Goal: Check status: Check status

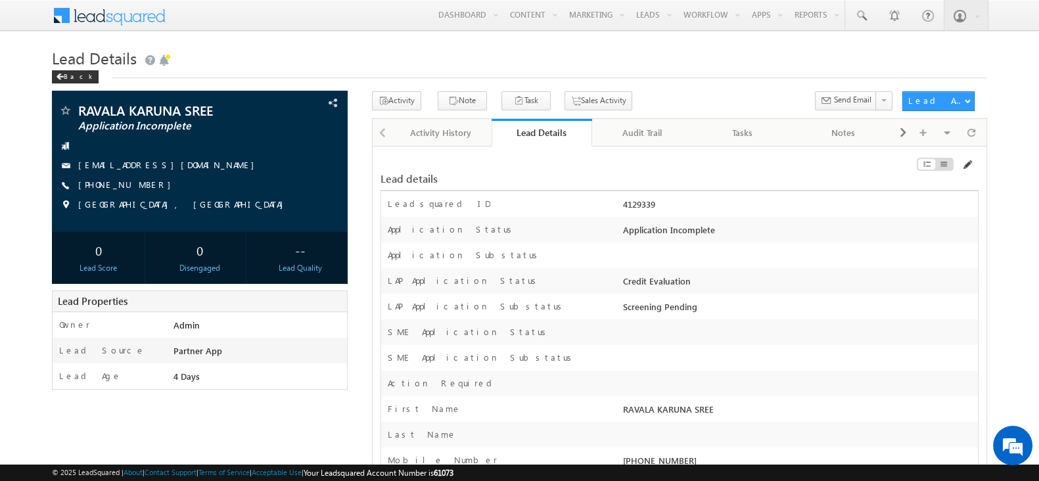
click at [963, 163] on span at bounding box center [967, 165] width 11 height 11
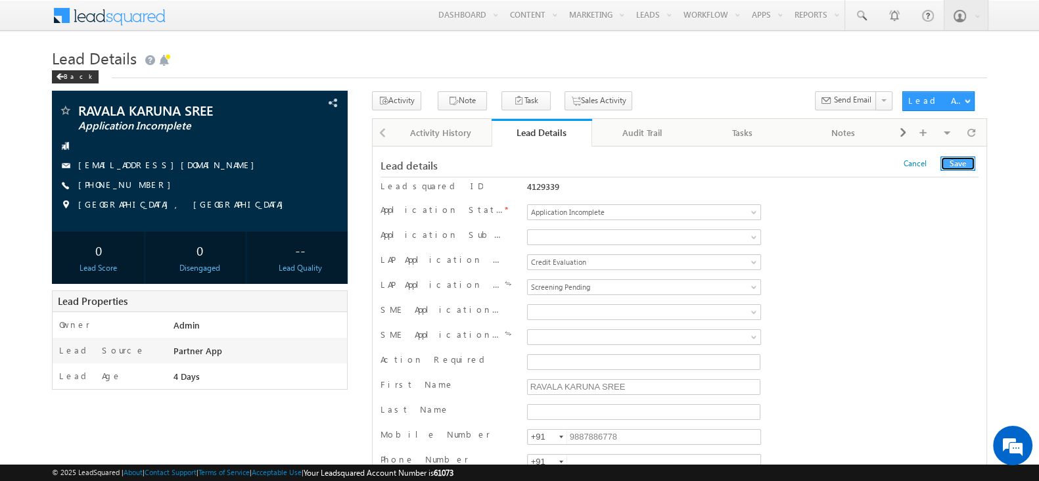
click at [953, 162] on button "Save" at bounding box center [958, 163] width 35 height 14
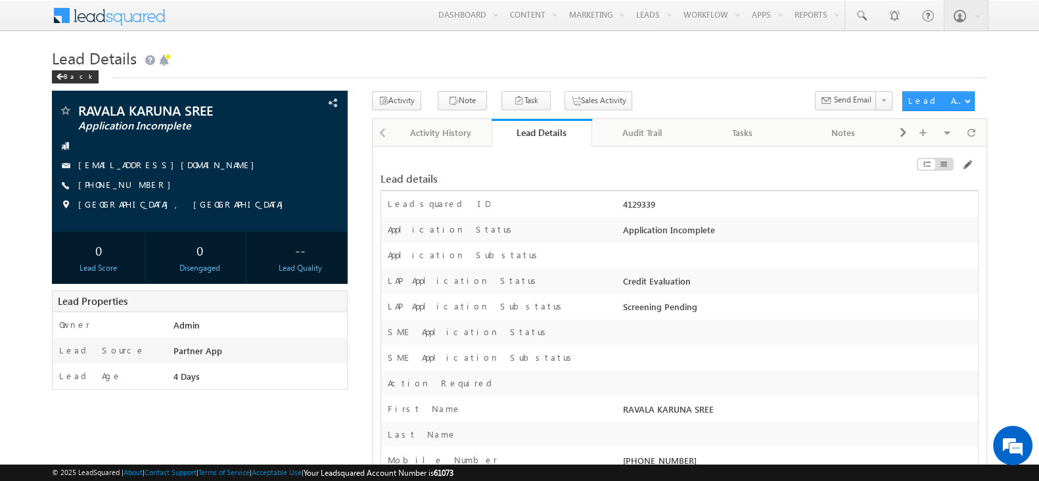
drag, startPoint x: 981, startPoint y: 160, endPoint x: 670, endPoint y: 343, distance: 360.1
click at [670, 343] on div at bounding box center [799, 335] width 358 height 18
click at [653, 139] on div "Audit Trail" at bounding box center [642, 133] width 78 height 16
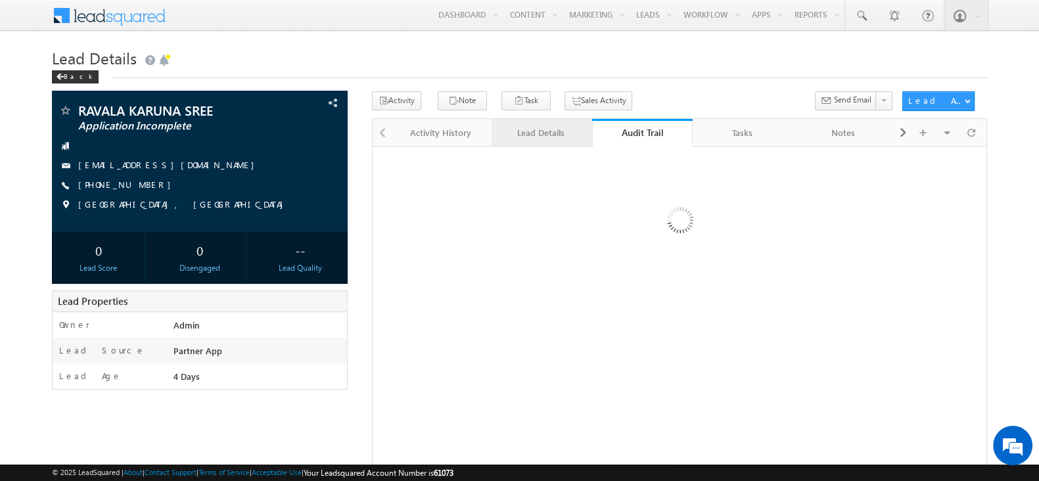
click at [539, 135] on div "Lead Details" at bounding box center [541, 133] width 78 height 16
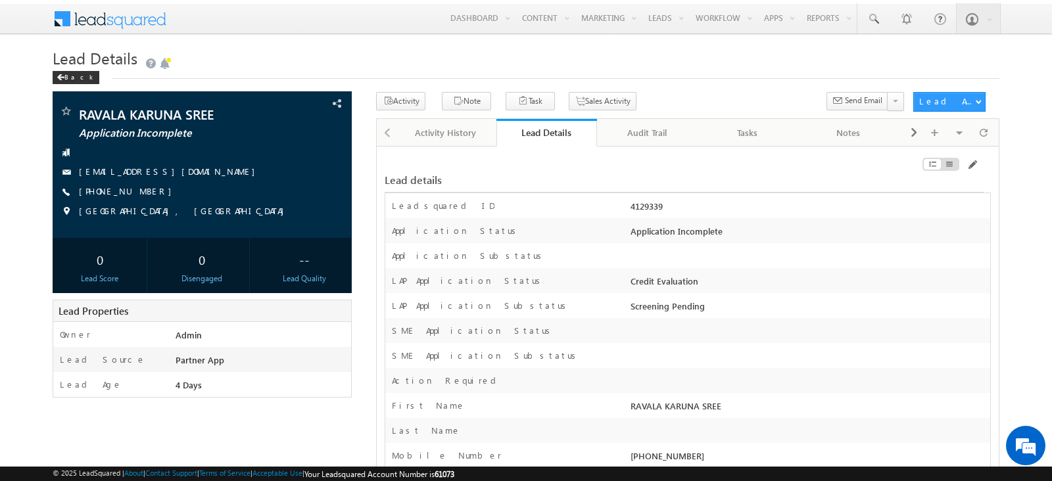
click at [661, 179] on div "Lead details" at bounding box center [582, 180] width 394 height 14
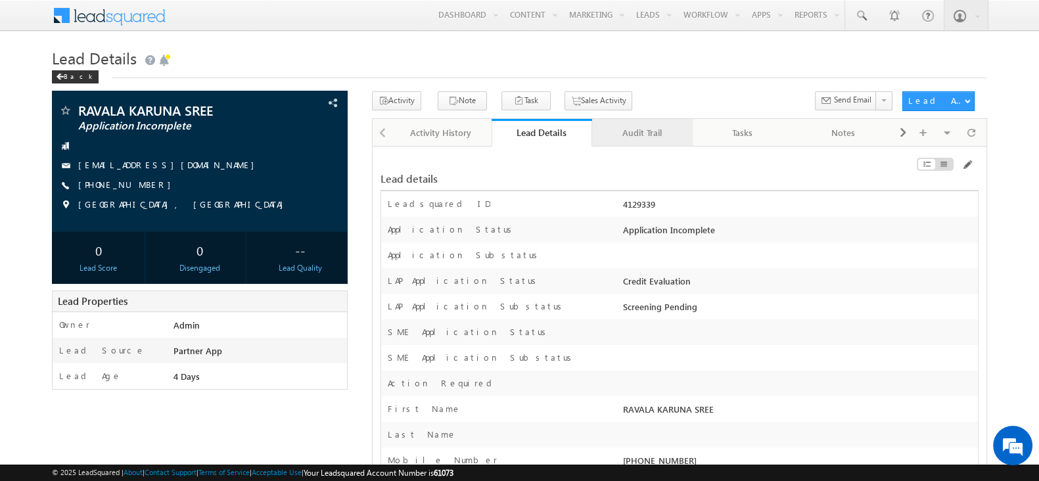
click at [638, 129] on div "Audit Trail" at bounding box center [642, 133] width 78 height 16
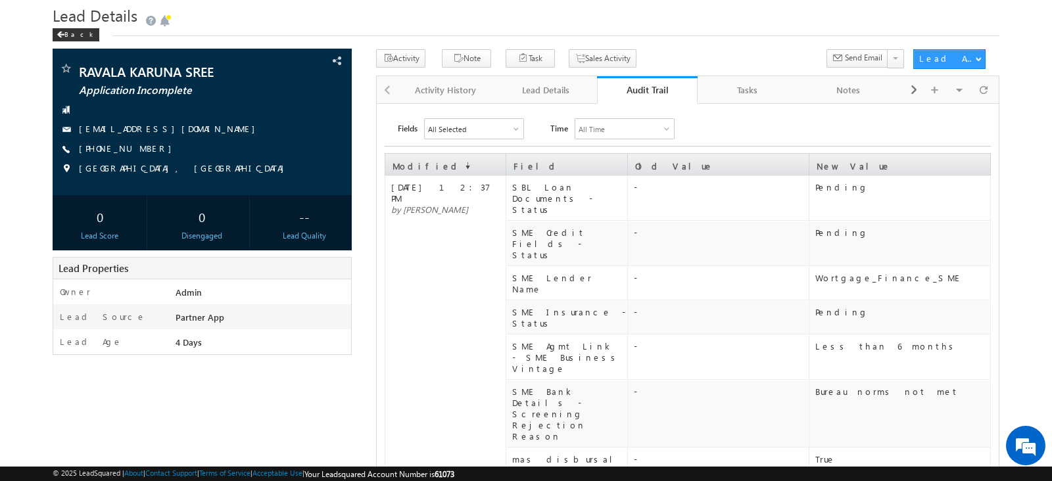
scroll to position [42, 0]
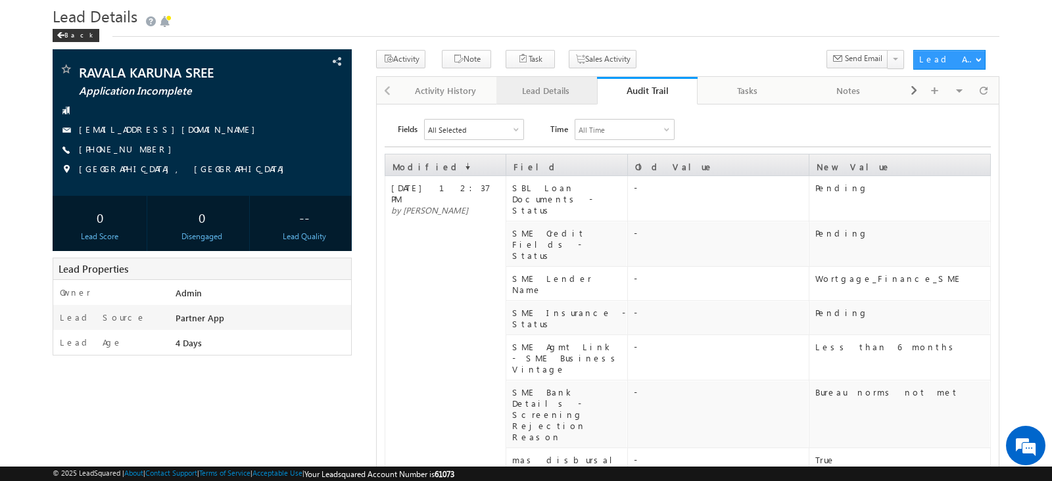
click at [557, 87] on div "Lead Details" at bounding box center [546, 91] width 78 height 16
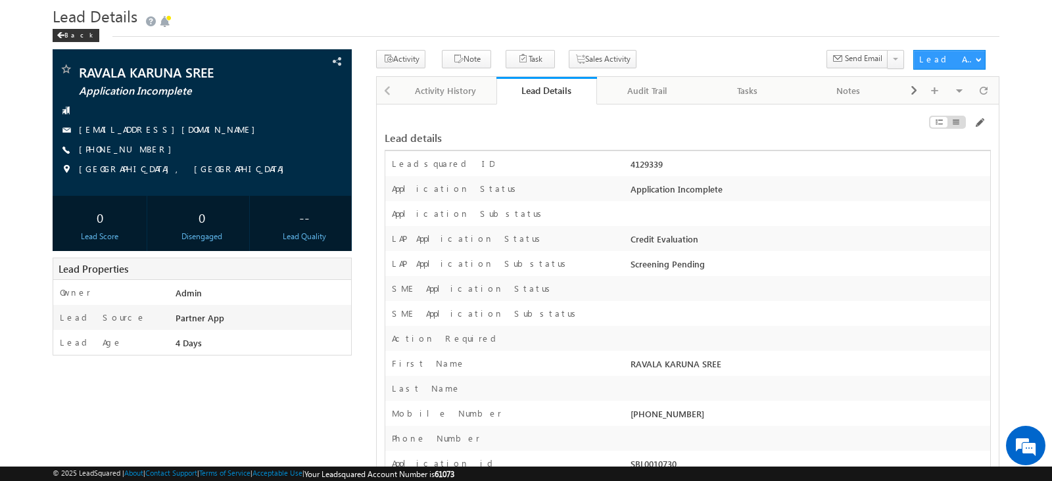
scroll to position [0, 0]
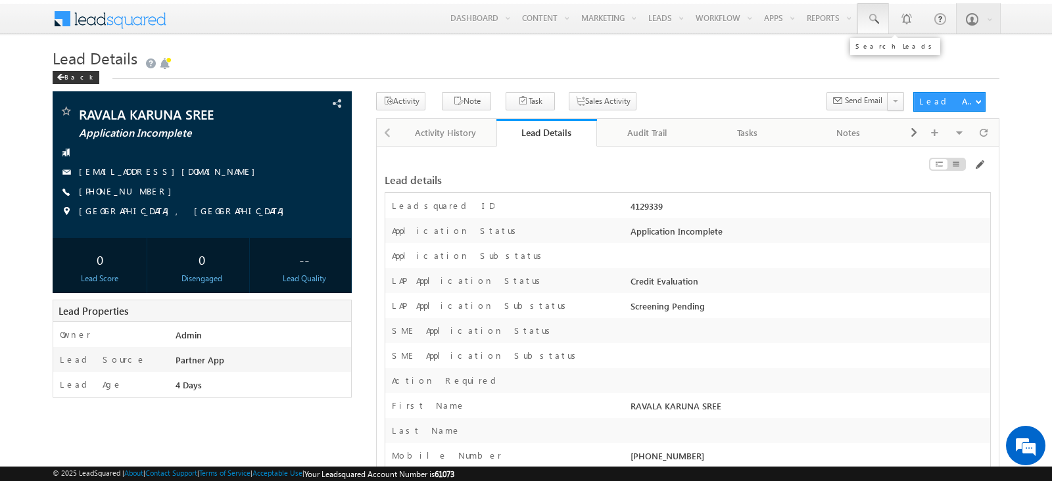
click at [876, 19] on span at bounding box center [872, 18] width 13 height 13
click at [900, 47] on input "text" at bounding box center [950, 51] width 178 height 16
paste input "SBL0010725"
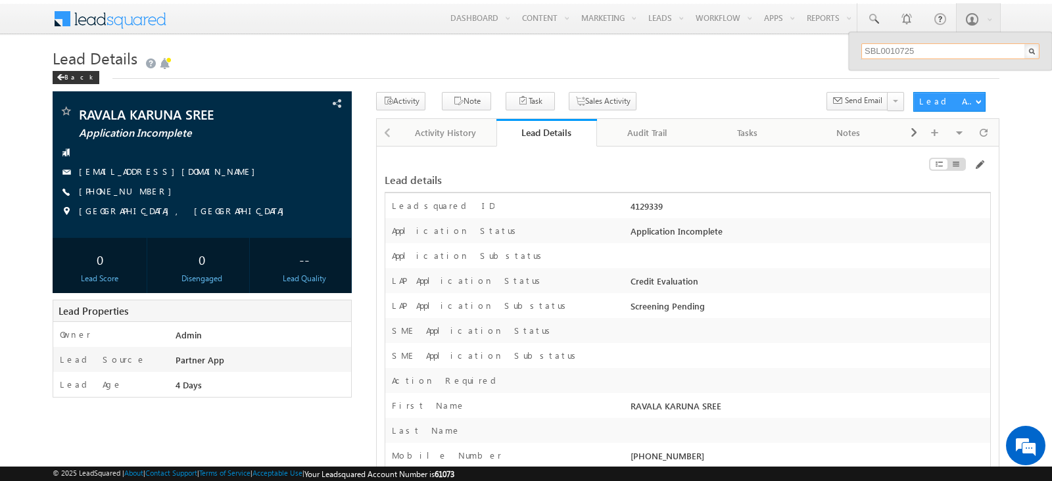
click at [900, 47] on input "SBL0010725" at bounding box center [950, 51] width 178 height 16
click at [927, 50] on input "SBL0010725" at bounding box center [950, 51] width 178 height 16
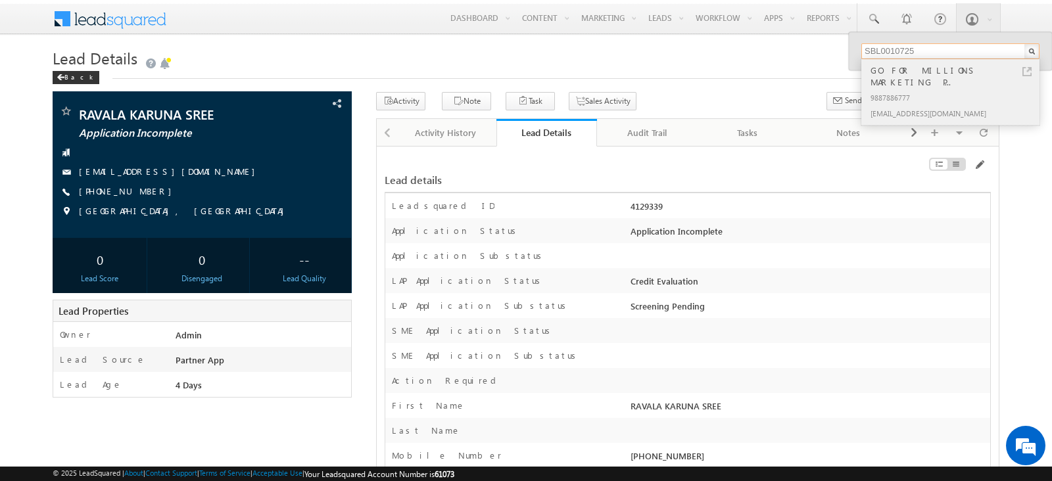
type input "SBL0010725"
click at [1031, 70] on link at bounding box center [1026, 71] width 9 height 9
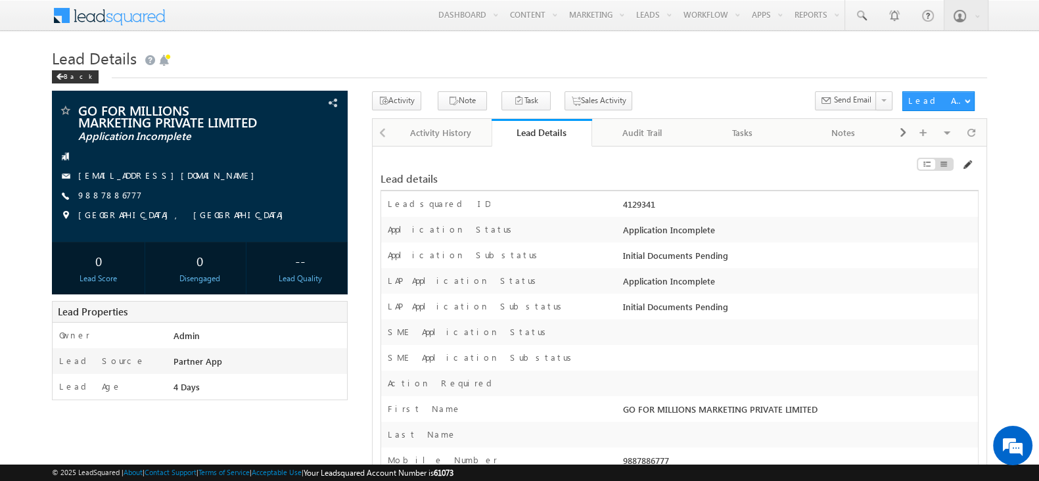
click at [969, 163] on span at bounding box center [967, 165] width 11 height 11
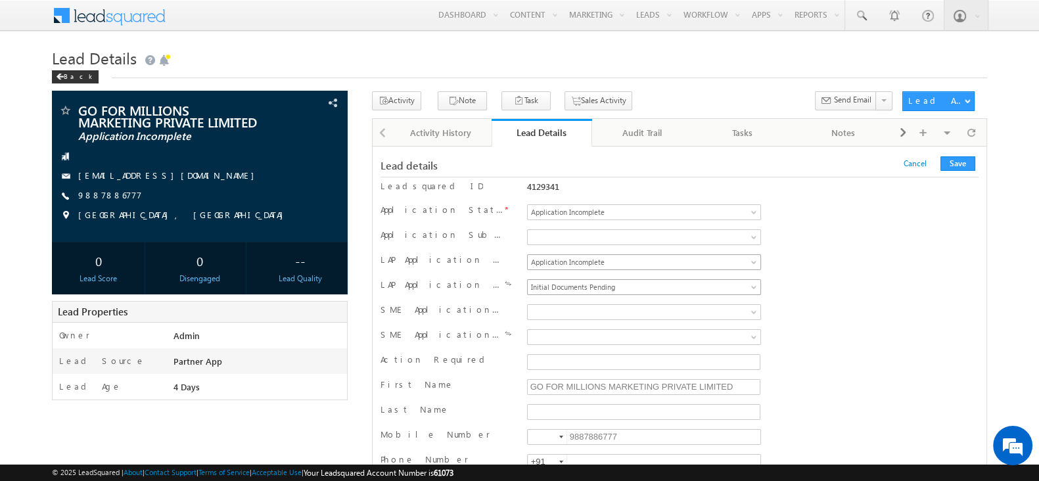
click at [692, 258] on span "Application Incomplete" at bounding box center [630, 262] width 205 height 12
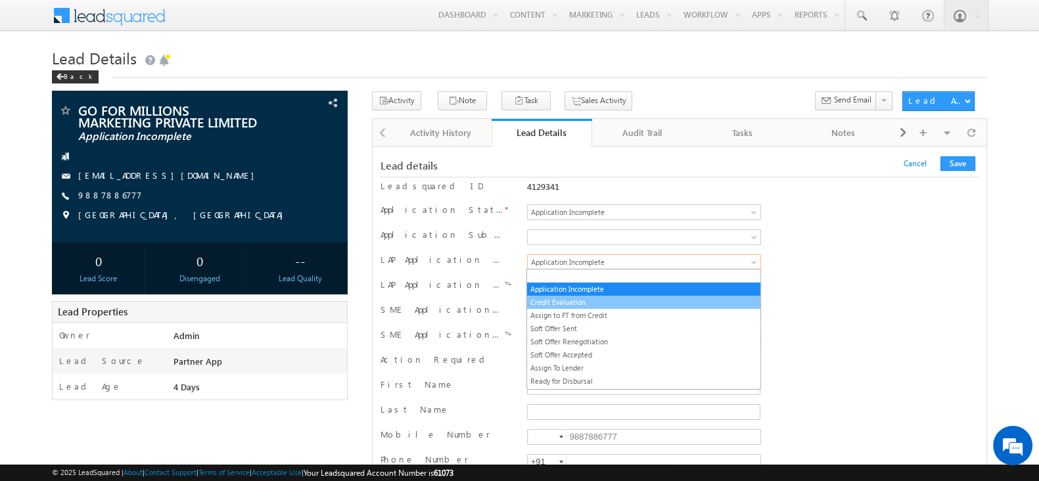
click at [640, 299] on link "Credit Evaluation" at bounding box center [643, 302] width 233 height 12
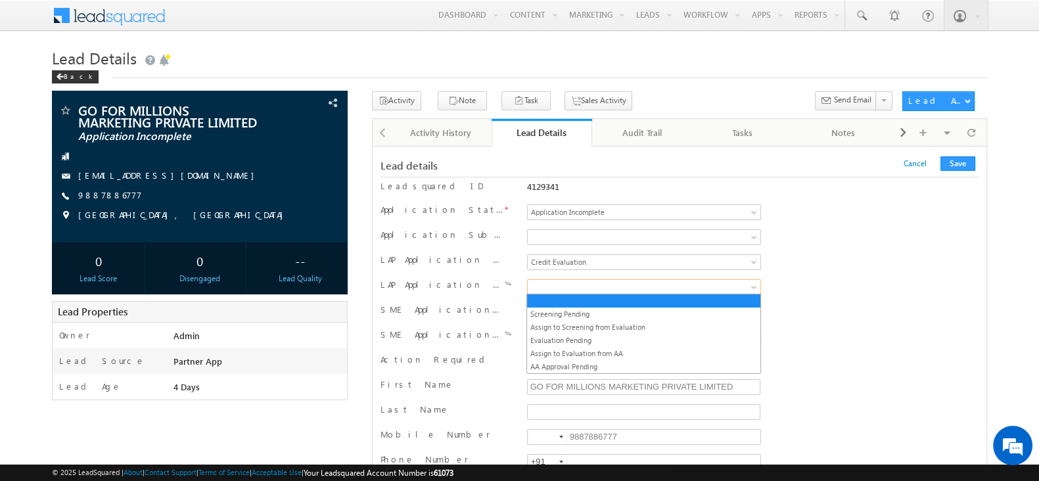
click at [634, 286] on span at bounding box center [630, 287] width 205 height 12
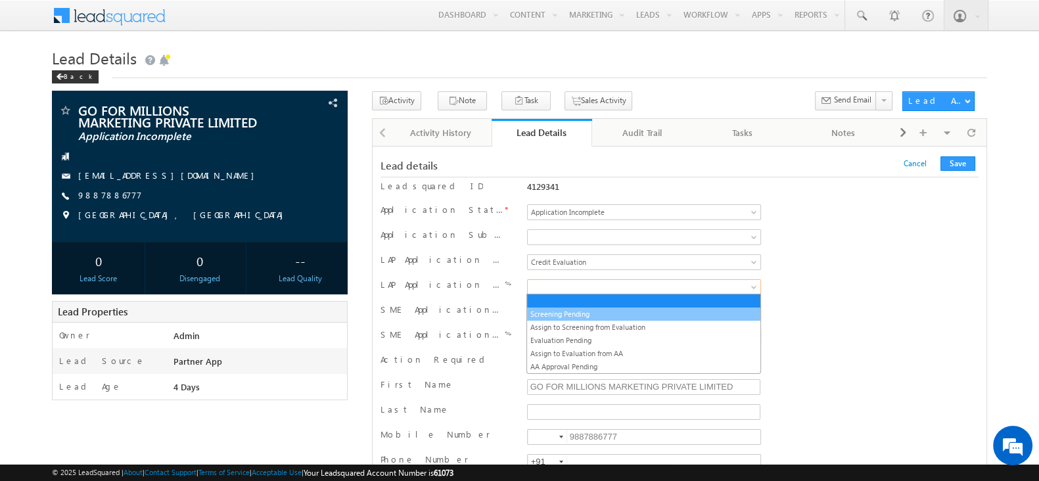
click at [600, 315] on link "Screening Pending" at bounding box center [643, 314] width 233 height 12
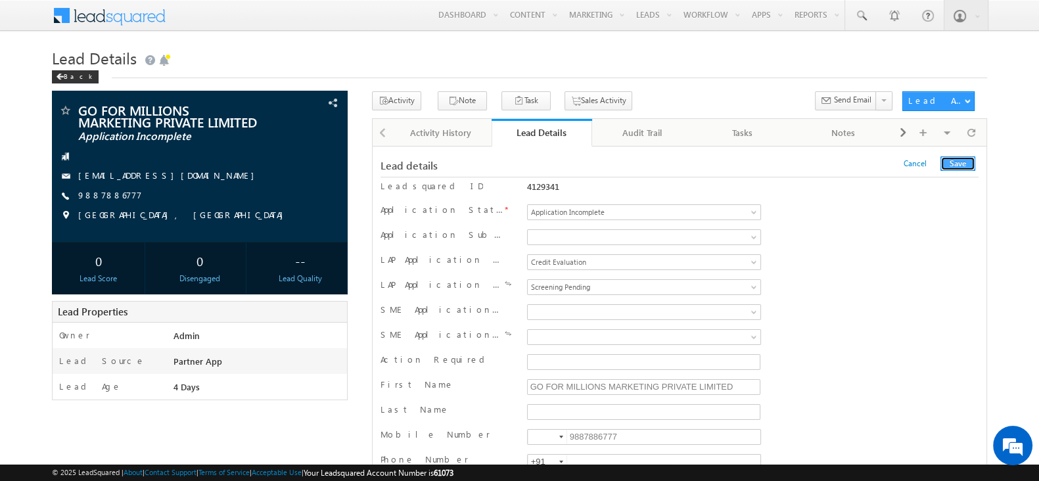
click at [964, 162] on button "Save" at bounding box center [958, 163] width 35 height 14
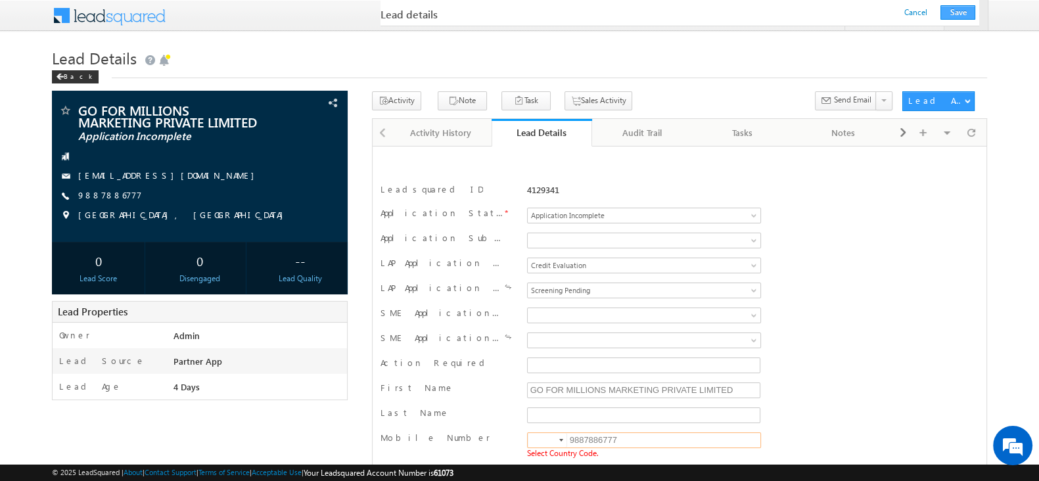
scroll to position [185, 0]
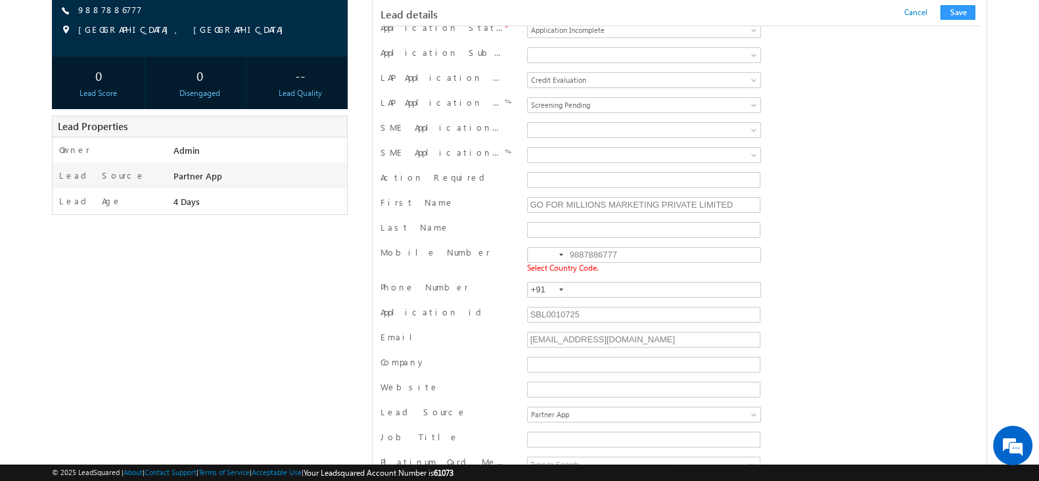
click at [561, 254] on div at bounding box center [561, 255] width 4 height 3
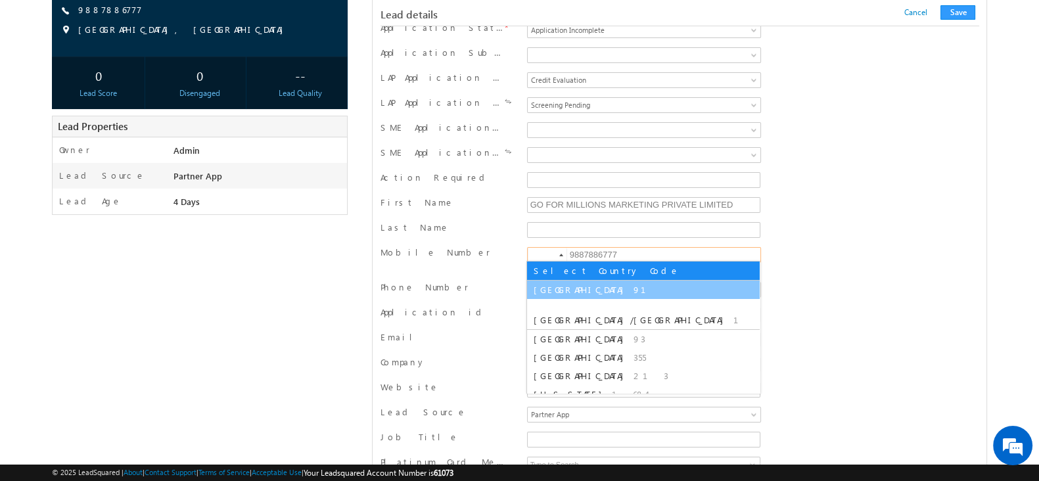
click at [634, 284] on span "91" at bounding box center [648, 289] width 28 height 11
type input "+91"
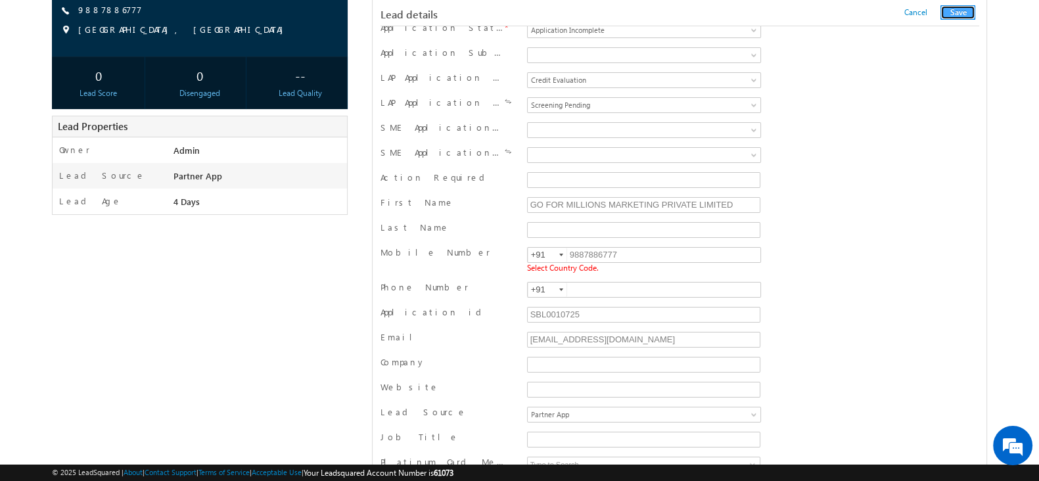
click at [957, 10] on button "Save" at bounding box center [958, 12] width 35 height 14
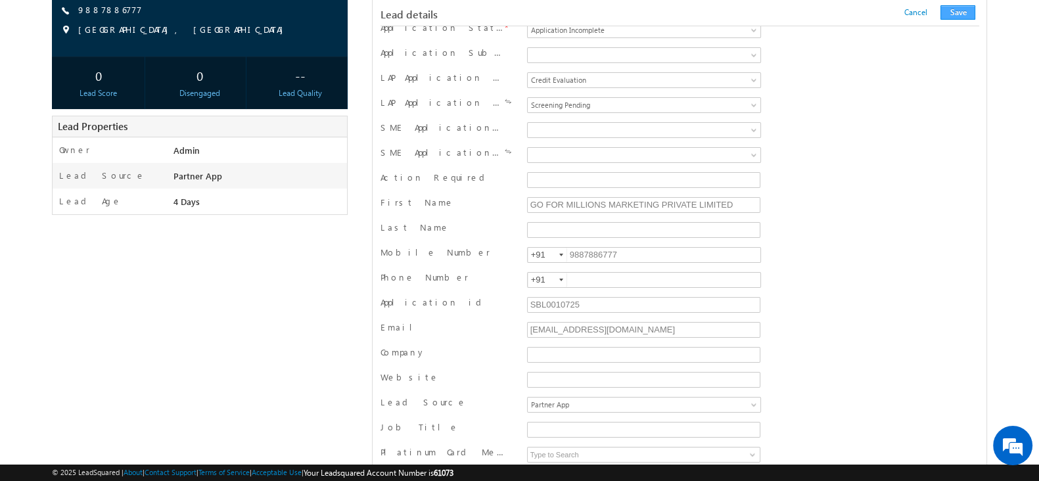
scroll to position [1279, 0]
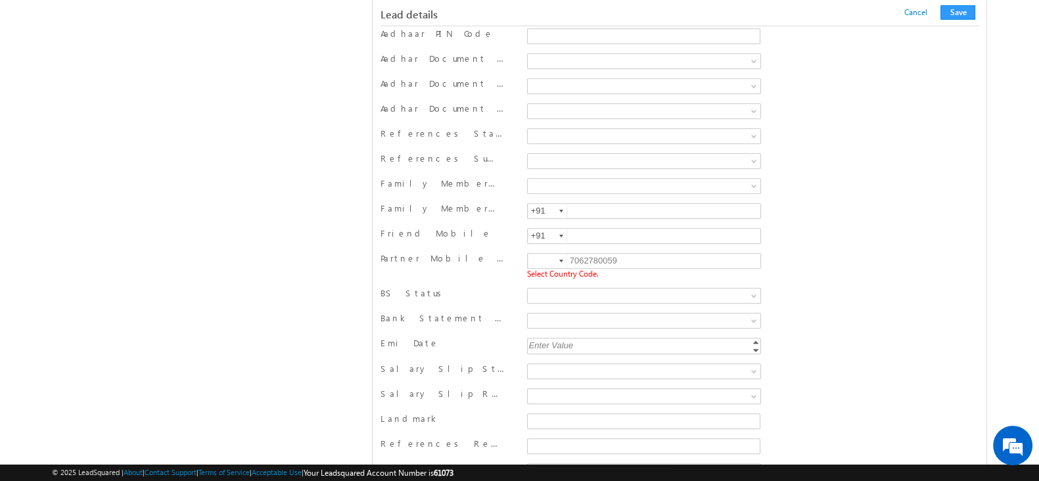
click at [560, 260] on div at bounding box center [561, 261] width 4 height 3
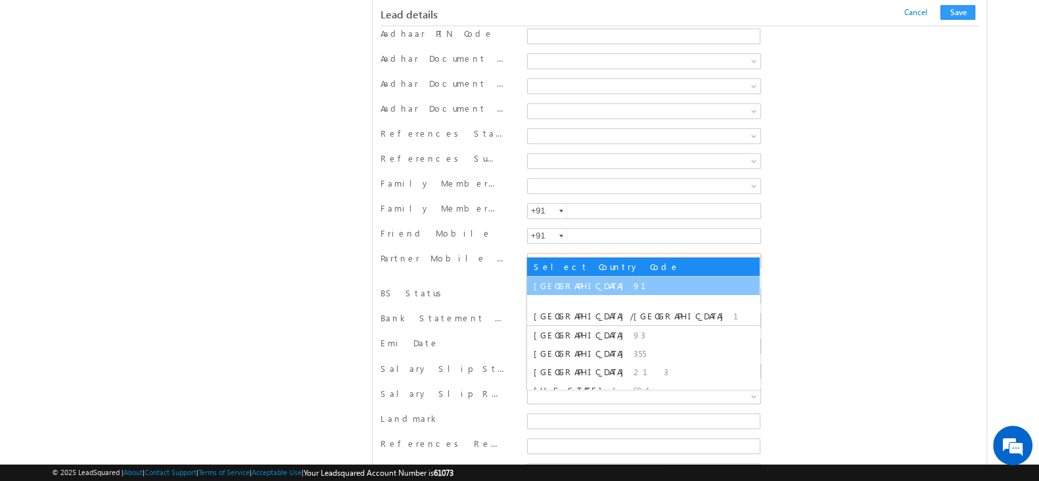
click at [634, 289] on span "91" at bounding box center [648, 285] width 28 height 11
type input "+91"
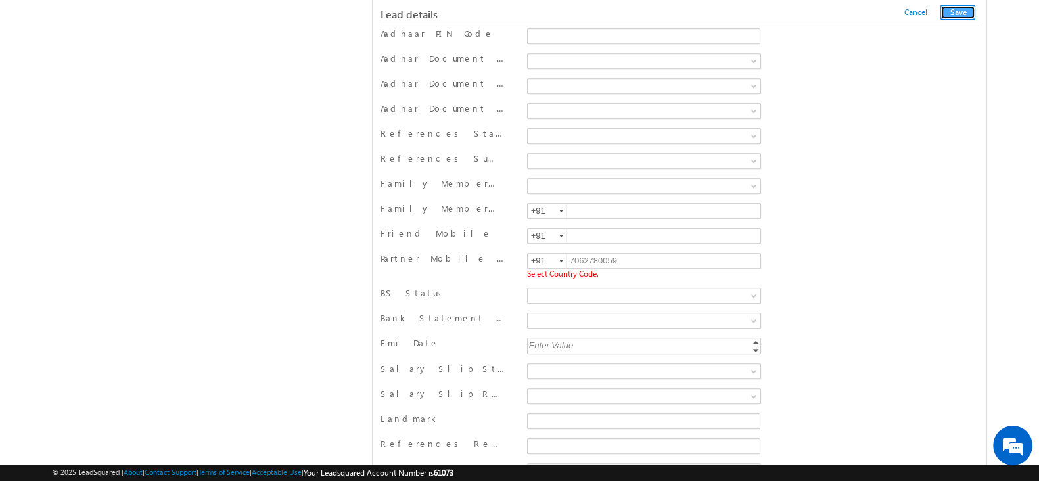
click at [964, 14] on button "Save" at bounding box center [958, 12] width 35 height 14
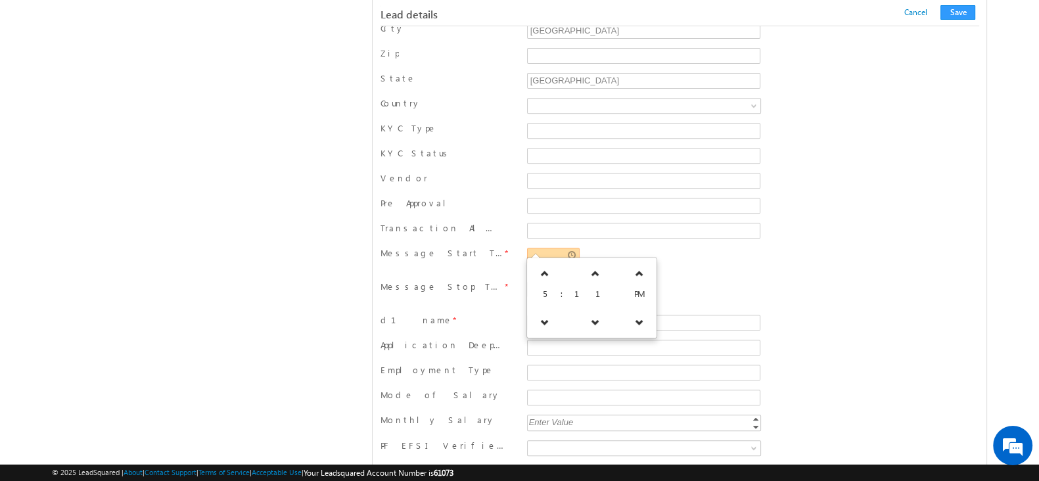
click at [559, 248] on input "text" at bounding box center [553, 256] width 53 height 16
click at [545, 319] on icon at bounding box center [544, 321] width 9 height 9
type input "04:11 PM"
click at [674, 268] on div "04:11 PM Required Field" at bounding box center [644, 261] width 241 height 28
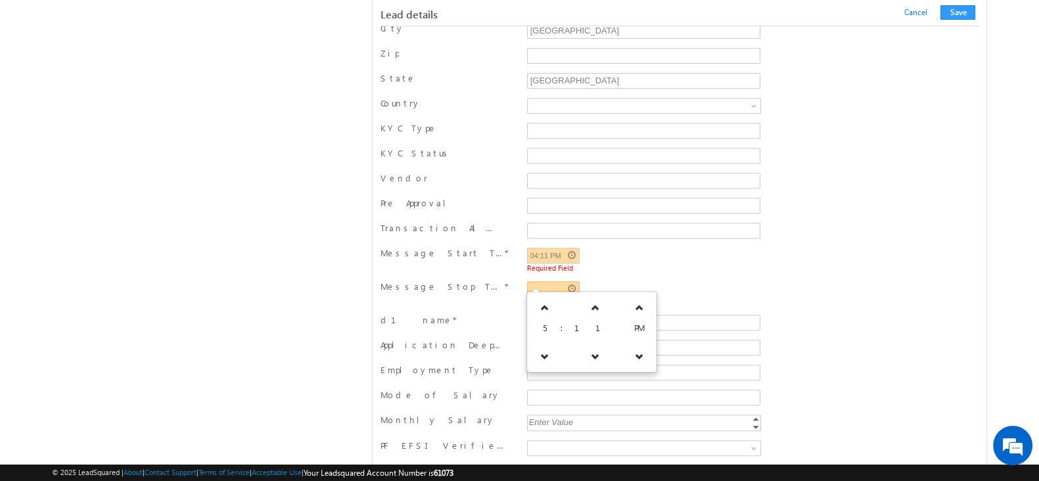
click at [548, 281] on input "text" at bounding box center [553, 289] width 53 height 16
click at [545, 304] on icon at bounding box center [544, 307] width 9 height 9
type input "06:11 PM"
click at [648, 248] on div "04:11 PM Required Field" at bounding box center [644, 260] width 234 height 24
click at [592, 315] on input "d1 name" at bounding box center [643, 323] width 233 height 16
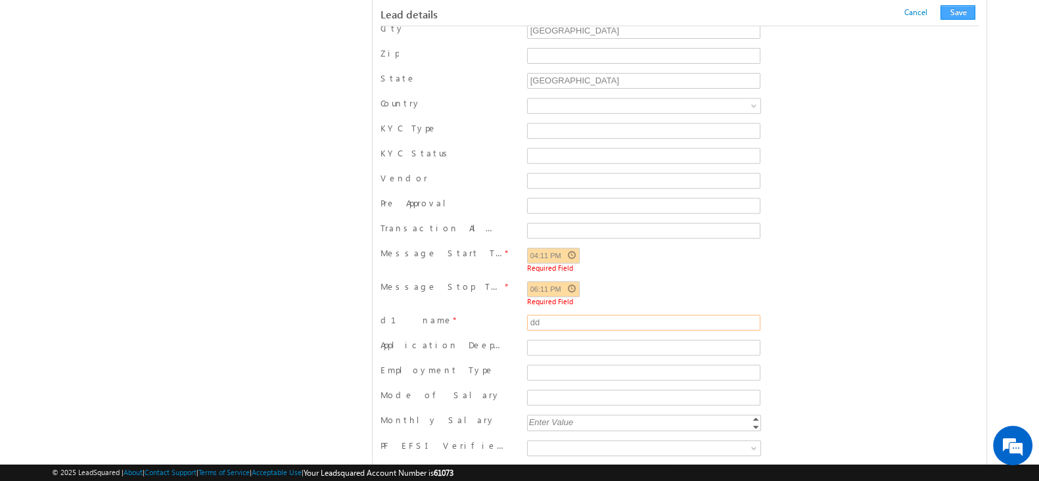
type input "dd"
click at [948, 11] on button "Save" at bounding box center [958, 12] width 35 height 14
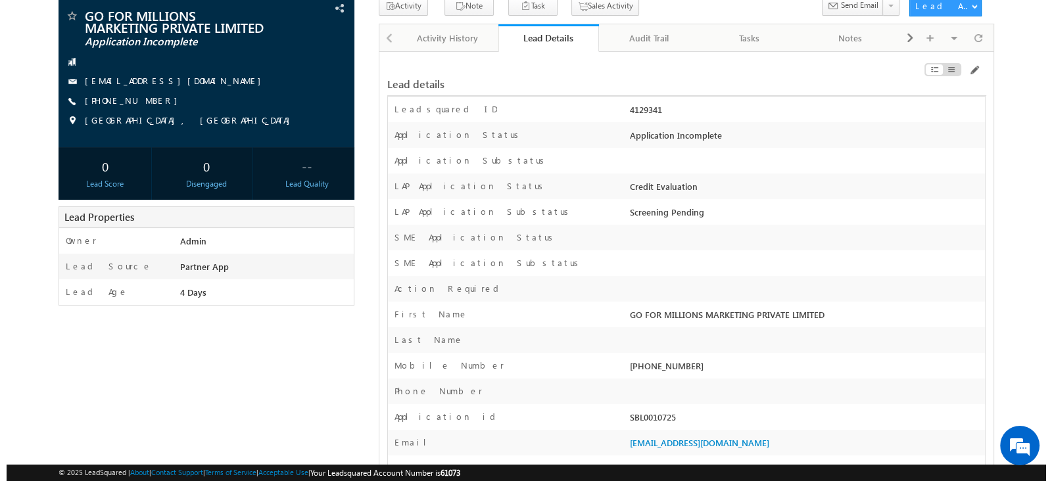
scroll to position [95, 0]
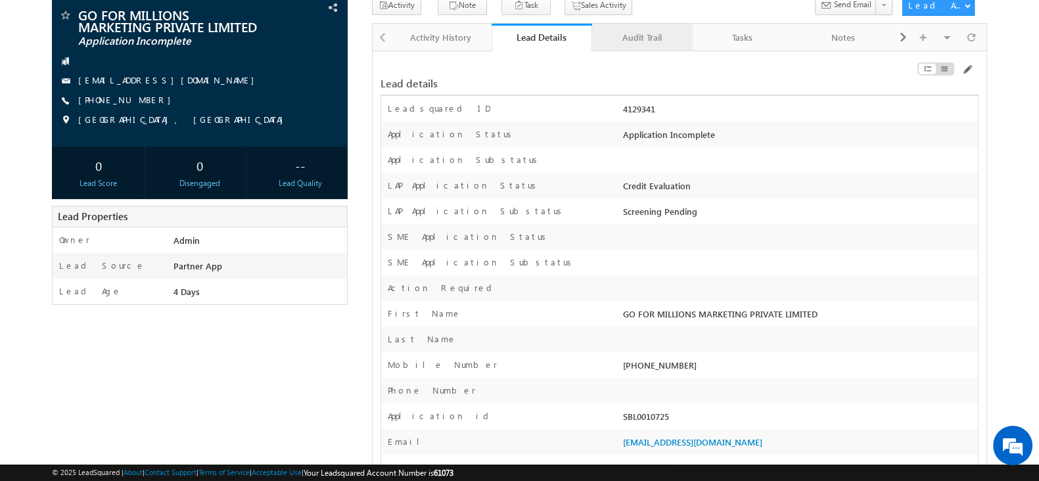
click at [653, 30] on div "Audit Trail" at bounding box center [642, 38] width 78 height 16
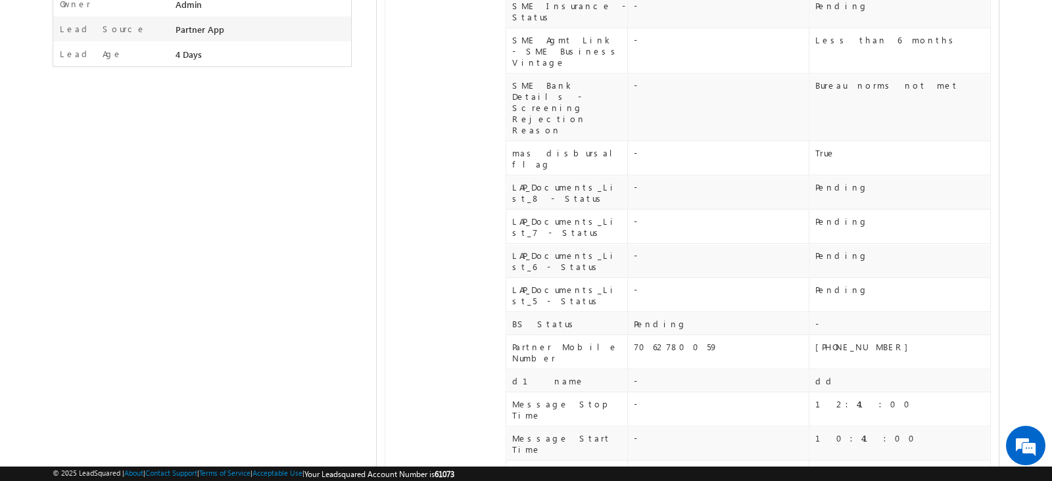
scroll to position [0, 0]
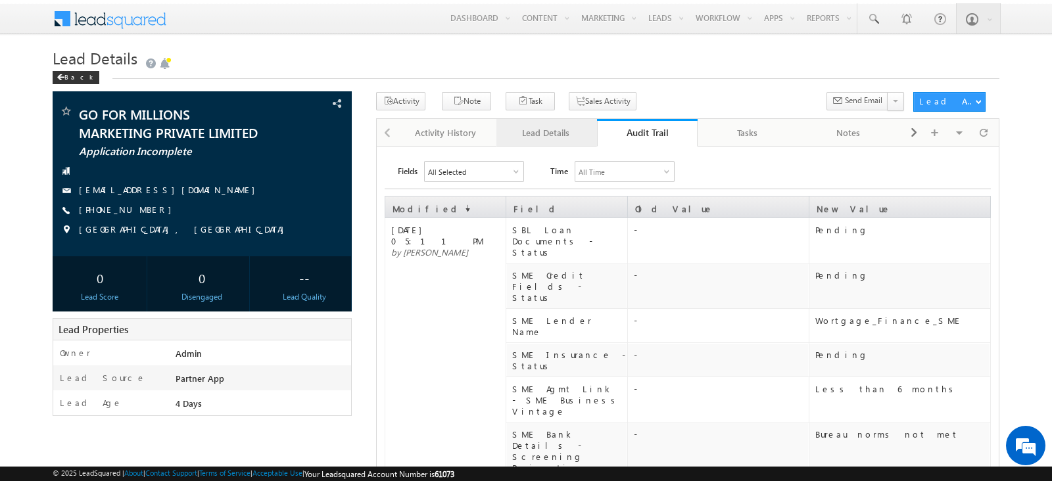
click at [572, 141] on link "Lead Details" at bounding box center [546, 133] width 101 height 28
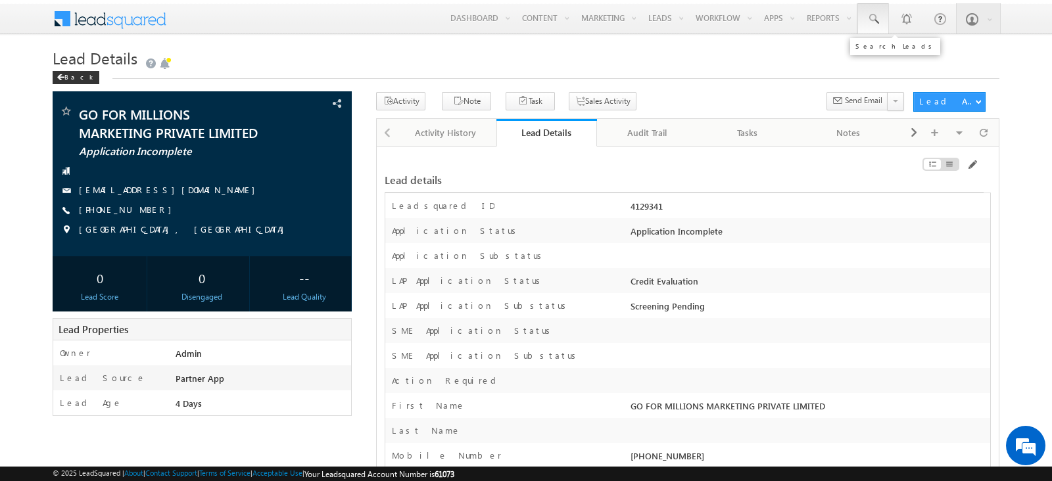
click at [879, 22] on span at bounding box center [872, 18] width 13 height 13
paste input "SBL0010732"
click at [906, 56] on input "text" at bounding box center [950, 51] width 178 height 16
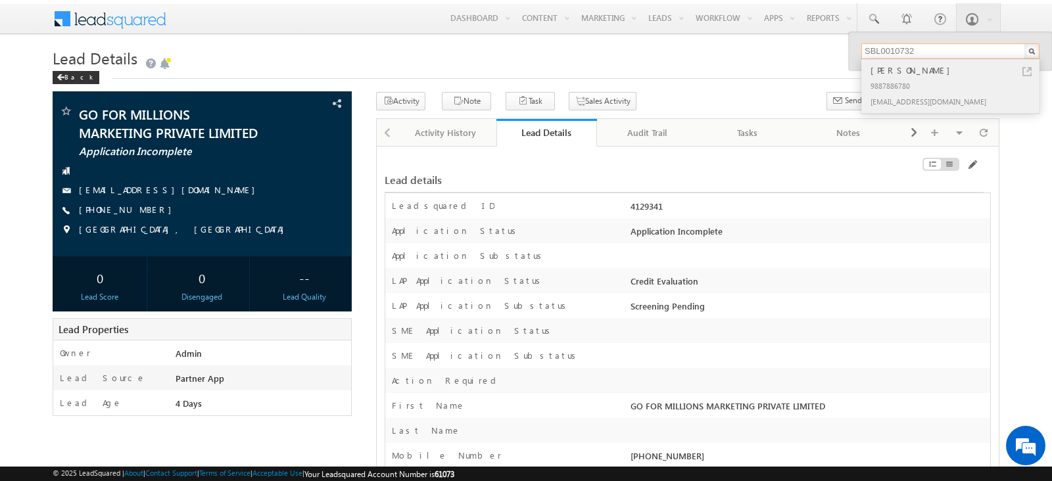
type input "SBL0010732"
click at [1025, 67] on link at bounding box center [1026, 71] width 9 height 9
click at [713, 93] on div "Activity Note Task Meeting Follow-Up Phone Call Sales Activity" at bounding box center [641, 104] width 530 height 24
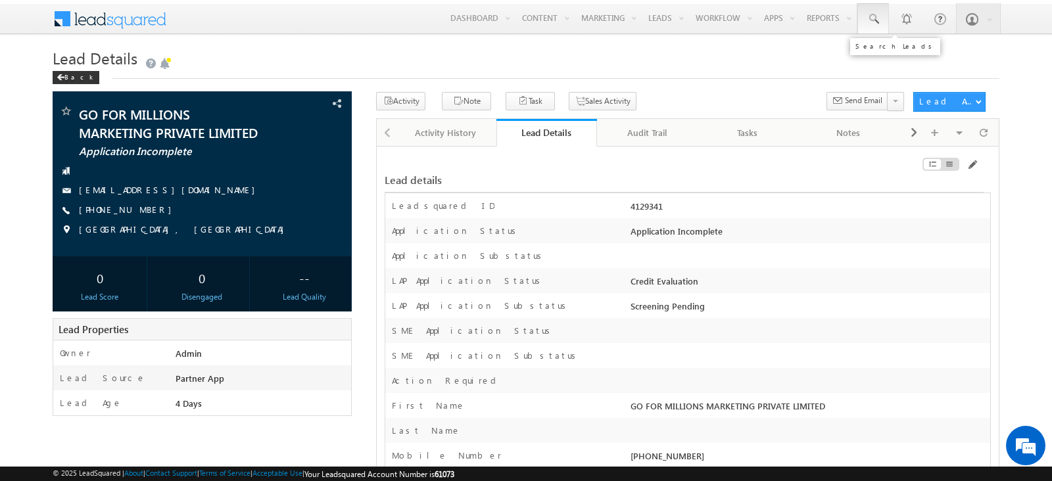
click at [881, 19] on link at bounding box center [873, 18] width 32 height 30
click at [885, 47] on input "text" at bounding box center [950, 51] width 178 height 16
paste input "SBL0010723"
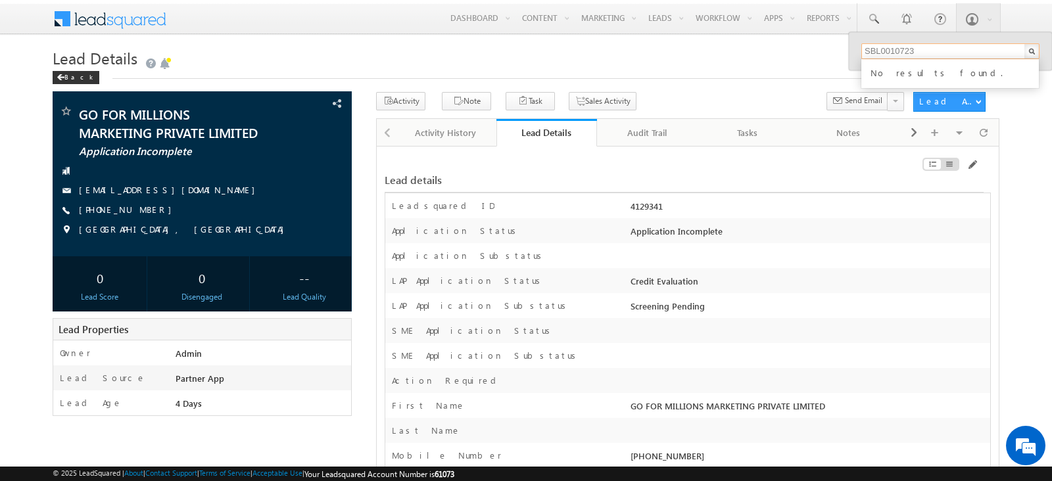
type input "SBL0010723"
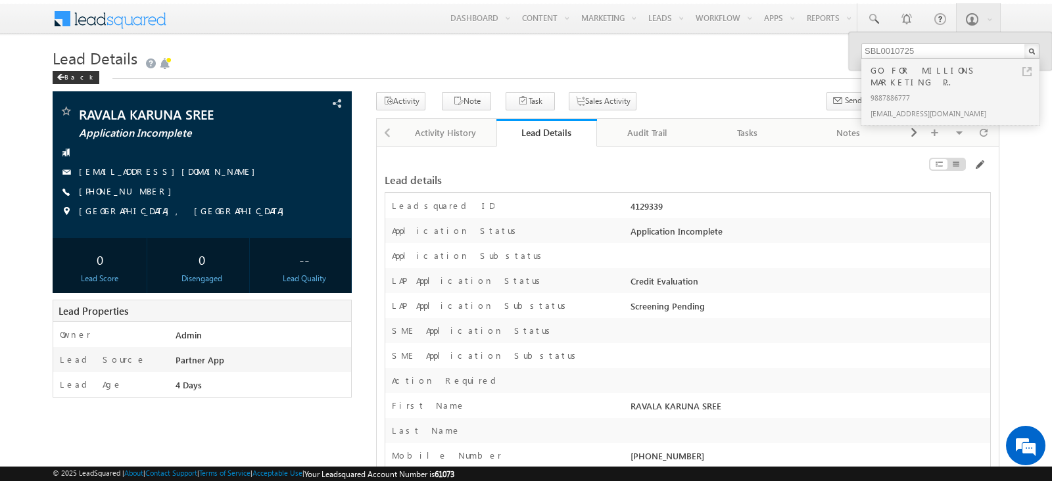
click at [749, 179] on div "Lead details" at bounding box center [584, 180] width 399 height 14
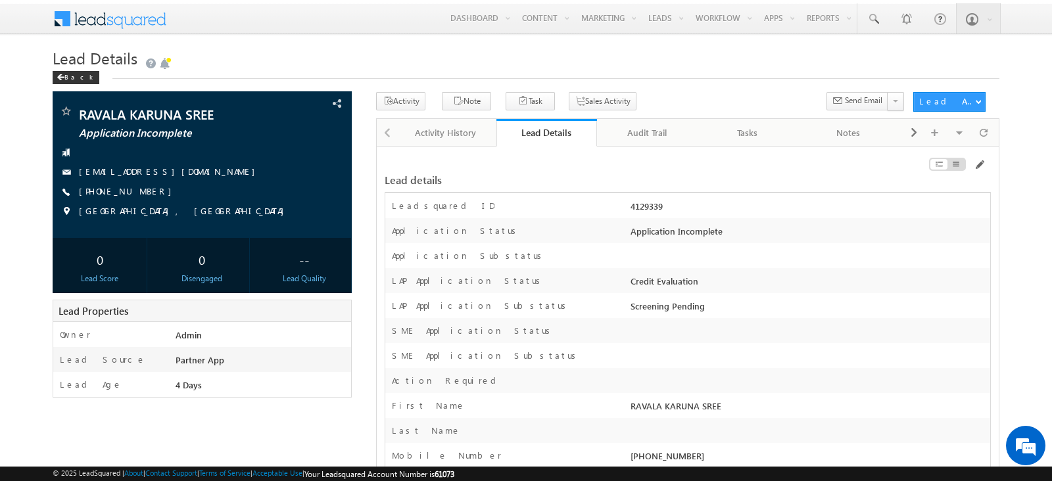
click at [732, 74] on div "Back" at bounding box center [526, 74] width 946 height 9
click at [695, 64] on h1 "Lead Details" at bounding box center [526, 58] width 946 height 23
click at [686, 76] on div "Back" at bounding box center [526, 74] width 946 height 9
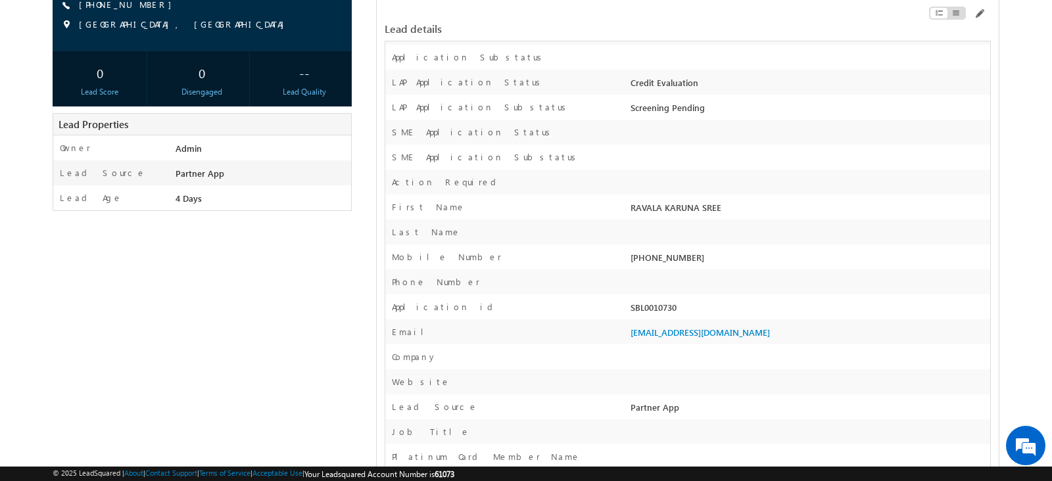
scroll to position [189, 0]
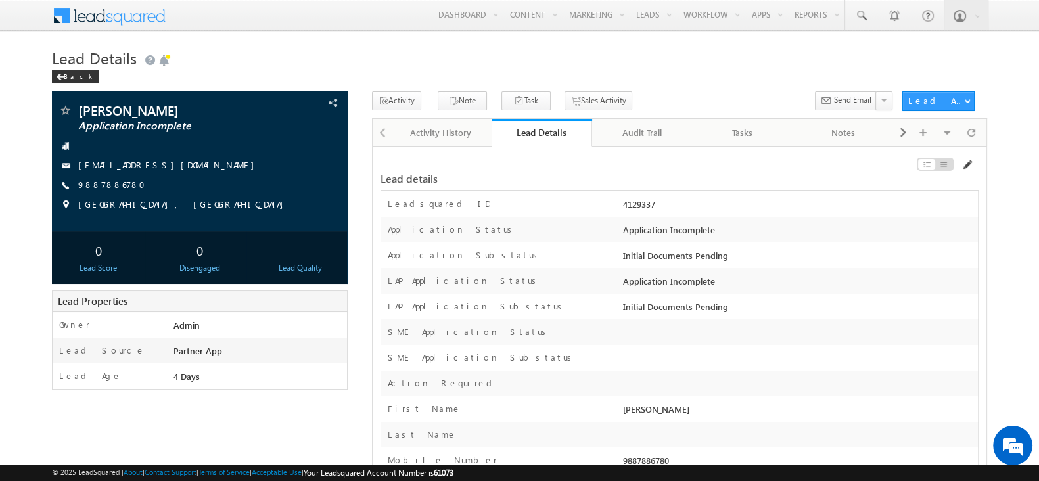
click at [966, 169] on span at bounding box center [967, 165] width 11 height 11
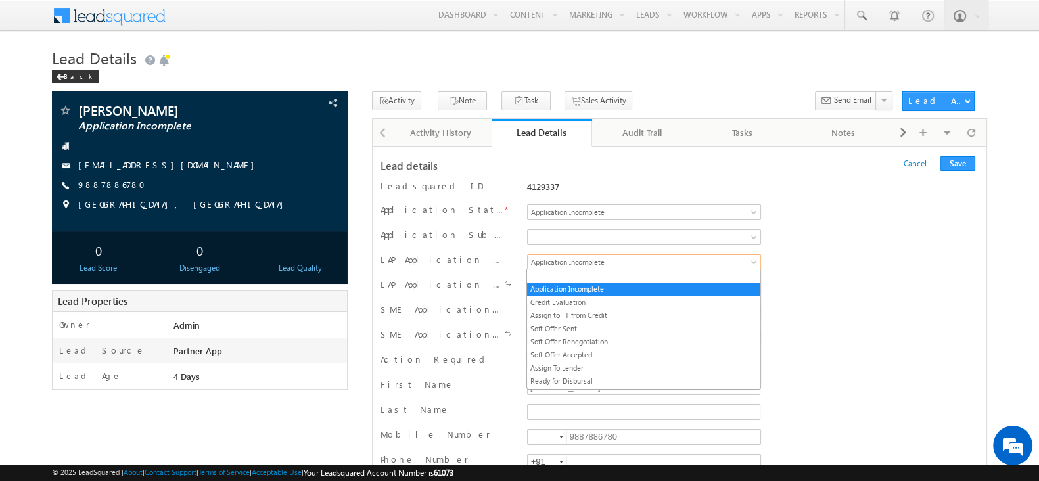
click at [643, 254] on link "Application Incomplete" at bounding box center [644, 262] width 235 height 16
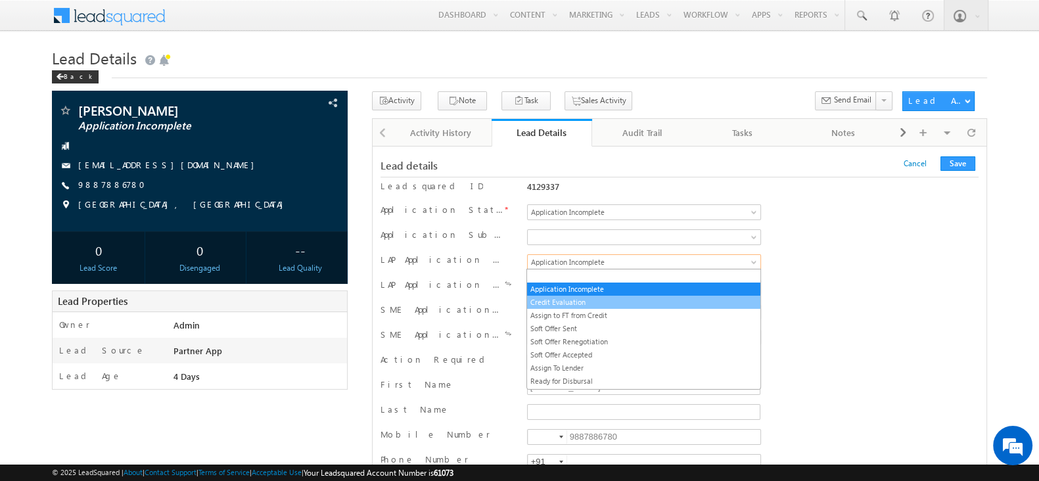
click at [598, 303] on link "Credit Evaluation" at bounding box center [643, 302] width 233 height 12
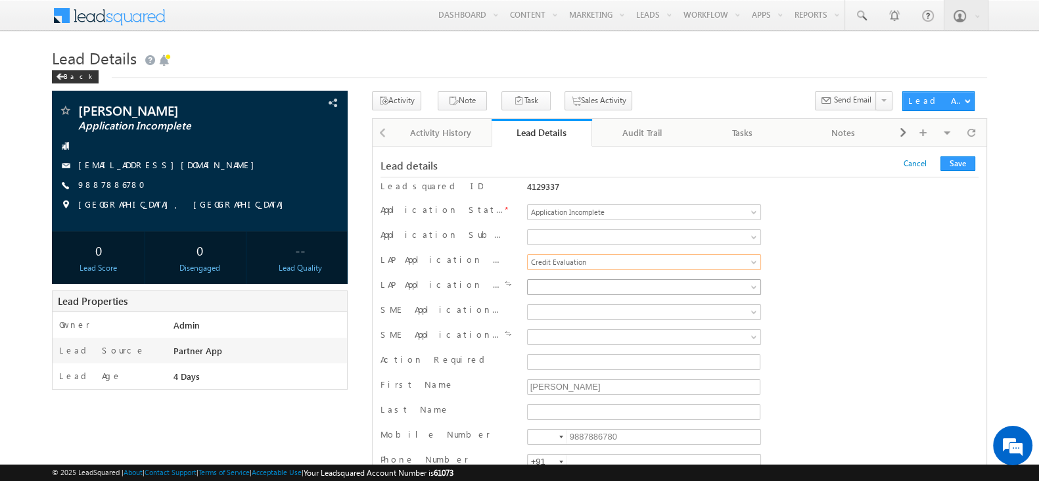
click at [609, 286] on span at bounding box center [630, 287] width 205 height 12
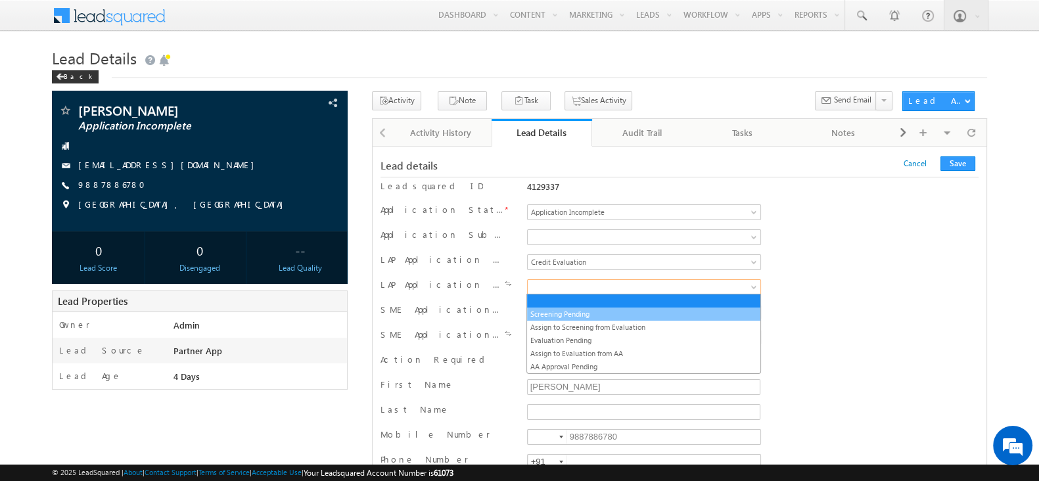
click at [588, 314] on link "Screening Pending" at bounding box center [643, 314] width 233 height 12
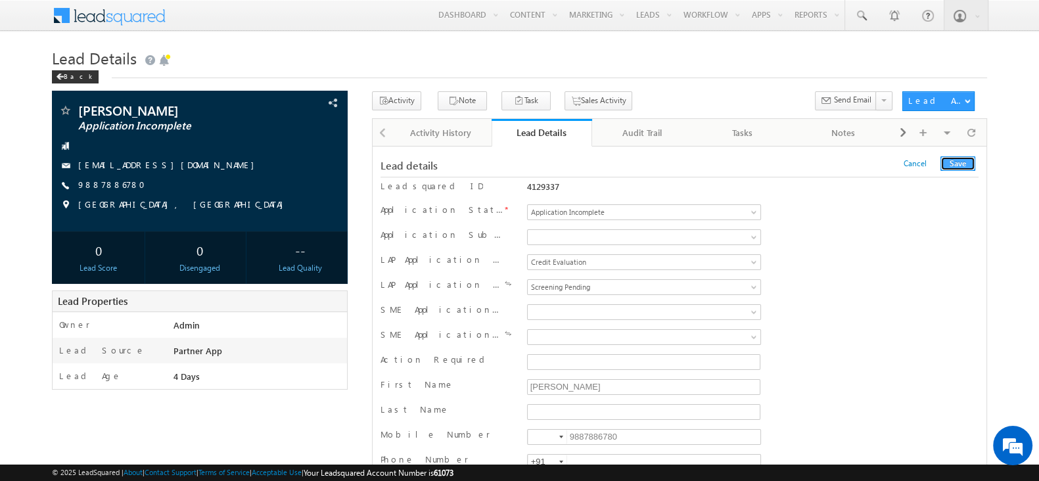
click at [957, 167] on button "Save" at bounding box center [958, 163] width 35 height 14
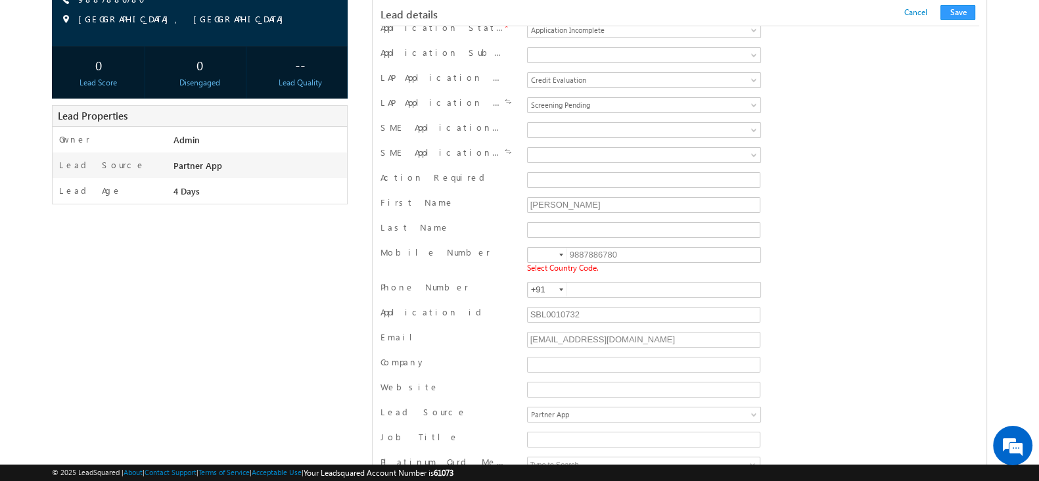
click at [559, 254] on div at bounding box center [561, 255] width 4 height 3
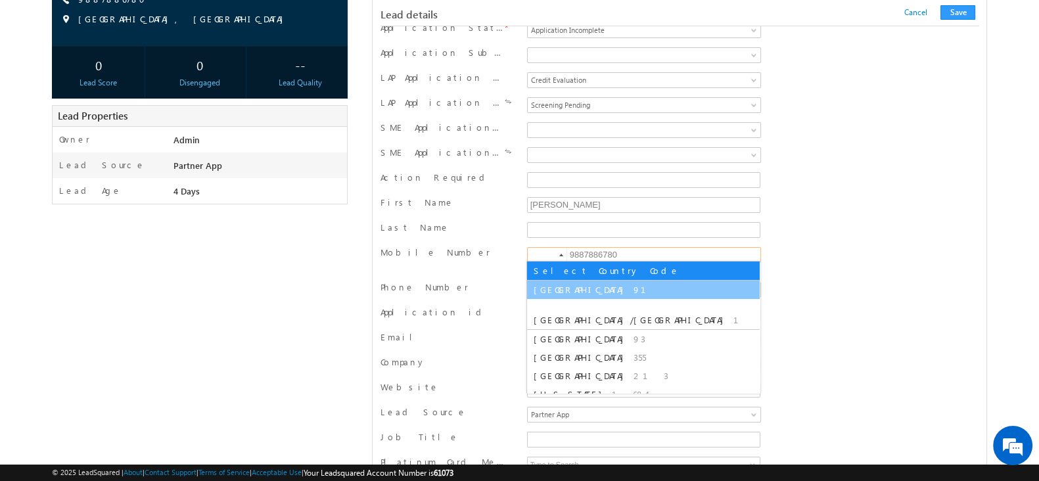
click at [567, 286] on li "India 91" at bounding box center [643, 290] width 233 height 18
type input "+91"
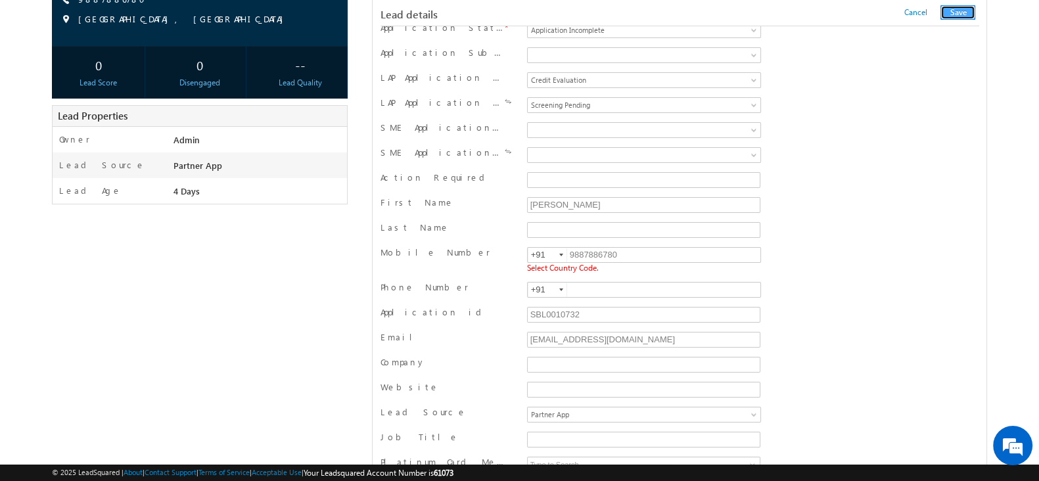
click at [954, 12] on button "Save" at bounding box center [958, 12] width 35 height 14
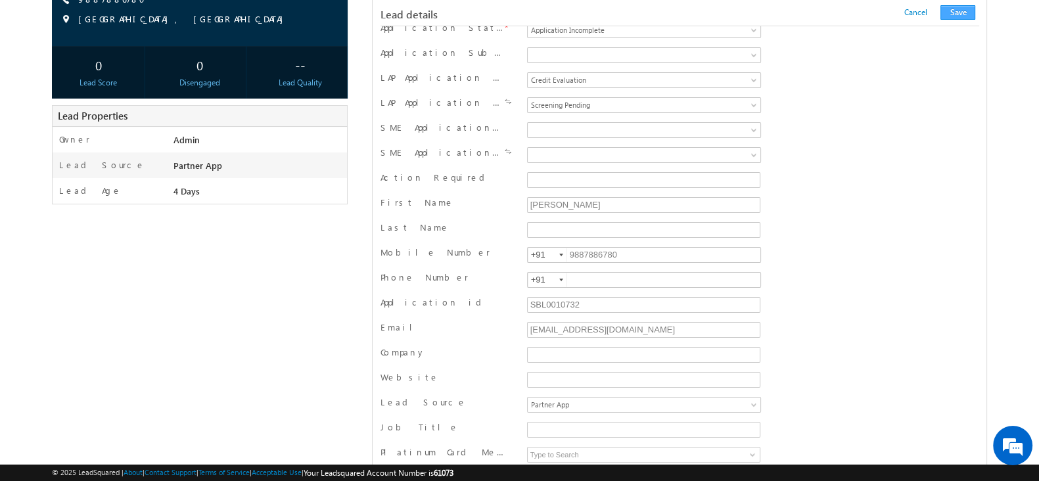
scroll to position [1279, 0]
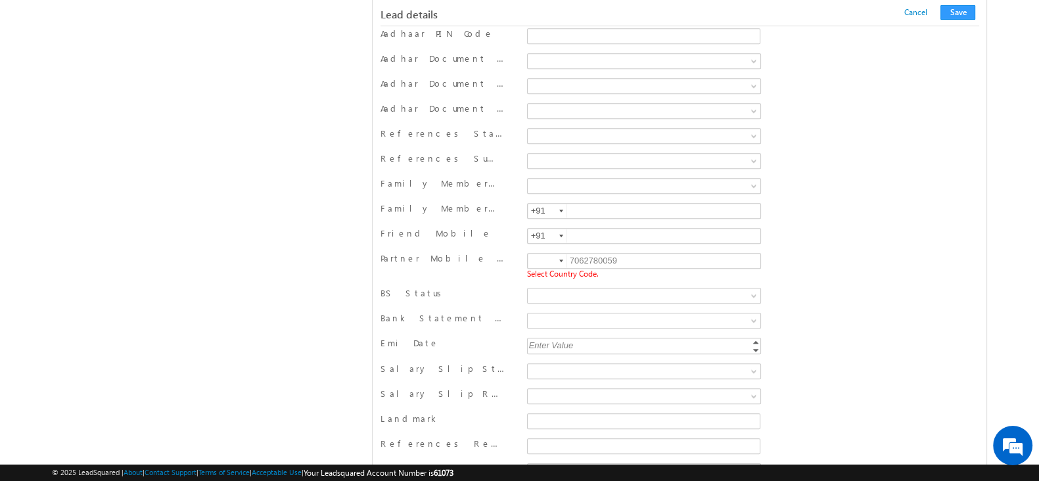
click at [559, 260] on div at bounding box center [561, 261] width 4 height 3
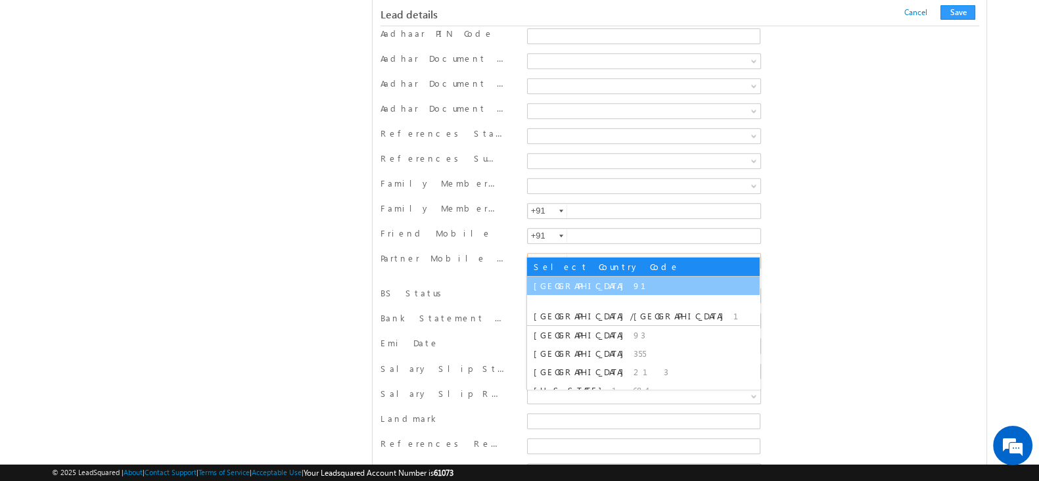
click at [546, 285] on span "India" at bounding box center [582, 285] width 97 height 11
type input "+91"
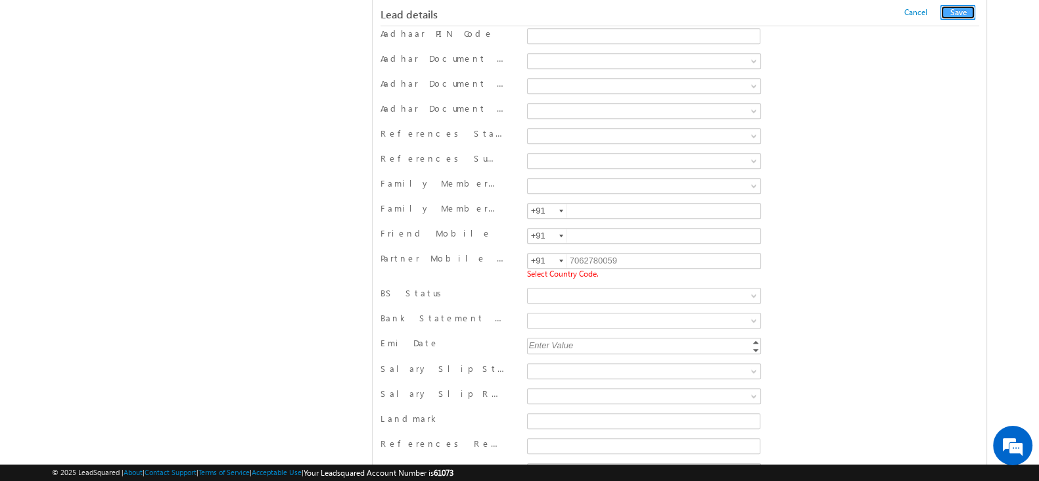
click at [949, 10] on button "Save" at bounding box center [958, 12] width 35 height 14
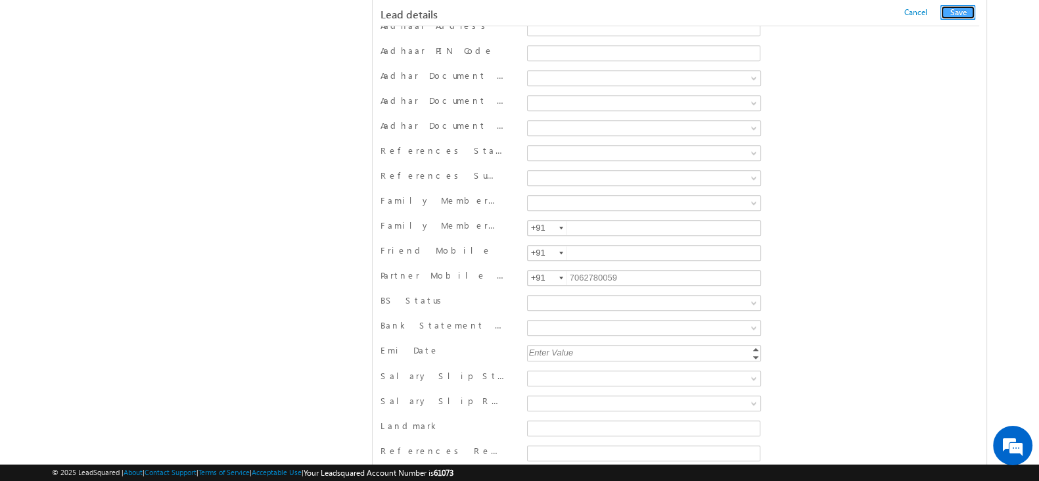
scroll to position [684, 0]
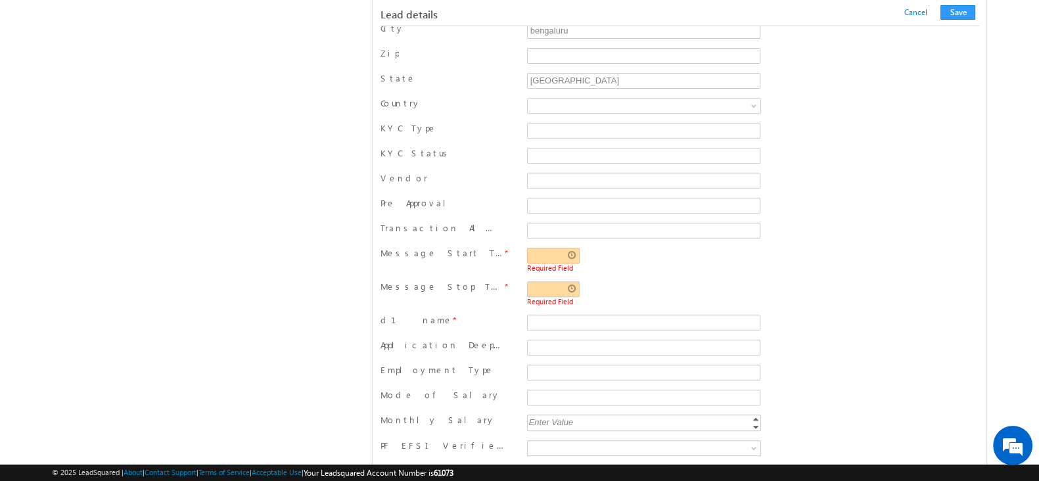
click at [549, 248] on input "text" at bounding box center [553, 256] width 53 height 16
click at [542, 315] on link at bounding box center [544, 322] width 27 height 24
type input "05:04 PM"
click at [693, 264] on span "Required Field" at bounding box center [644, 268] width 234 height 9
click at [544, 281] on input "text" at bounding box center [553, 289] width 53 height 16
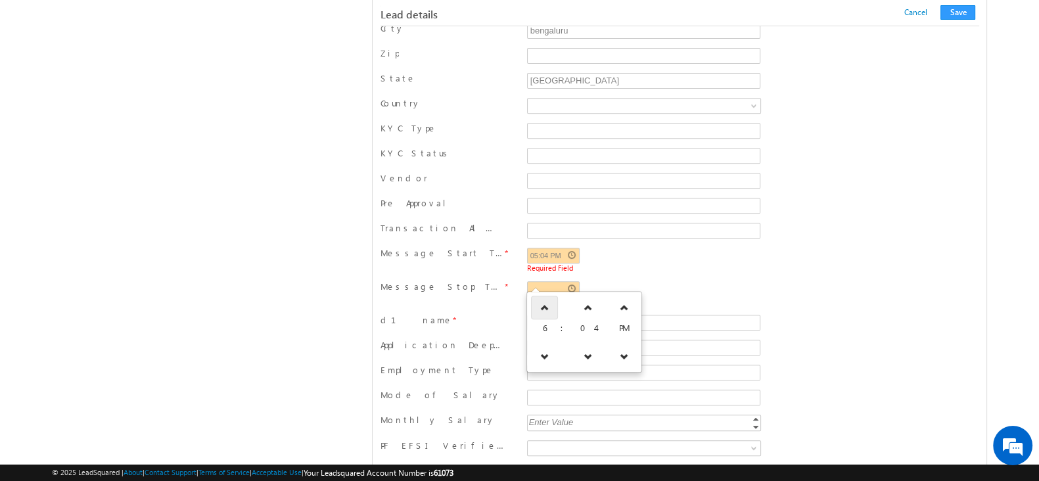
click at [544, 308] on icon at bounding box center [544, 307] width 9 height 9
type input "07:04 PM"
click at [687, 248] on div "05:04 PM Required Field" at bounding box center [644, 260] width 234 height 24
click at [613, 315] on input "d" at bounding box center [643, 323] width 233 height 16
type input "dd"
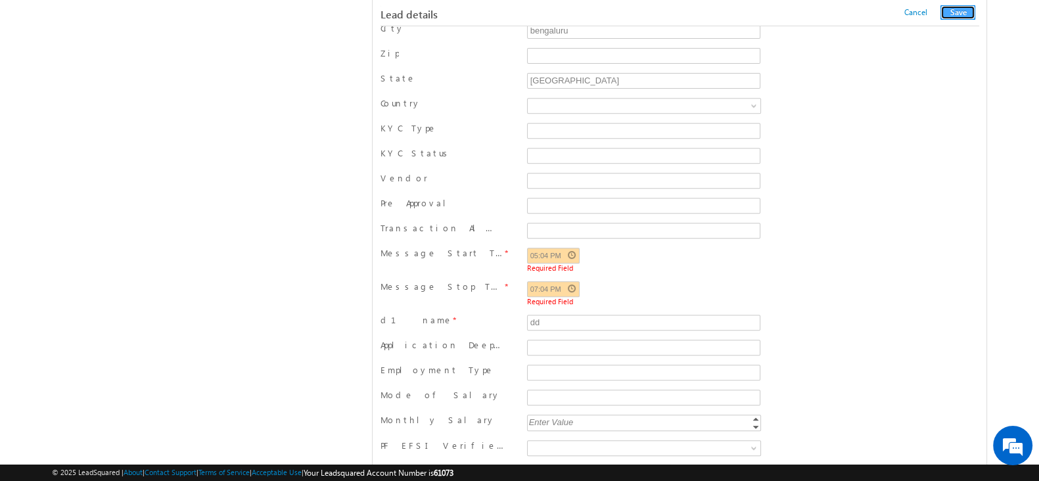
click at [957, 18] on button "Save" at bounding box center [958, 12] width 35 height 14
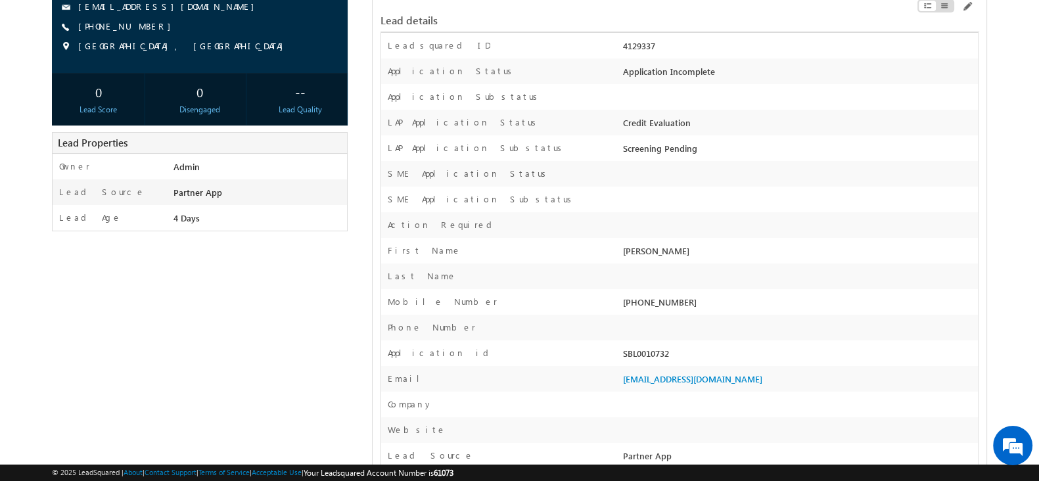
scroll to position [159, 0]
click at [659, 350] on div "SBL0010732" at bounding box center [799, 355] width 358 height 18
copy div "SBL0010732"
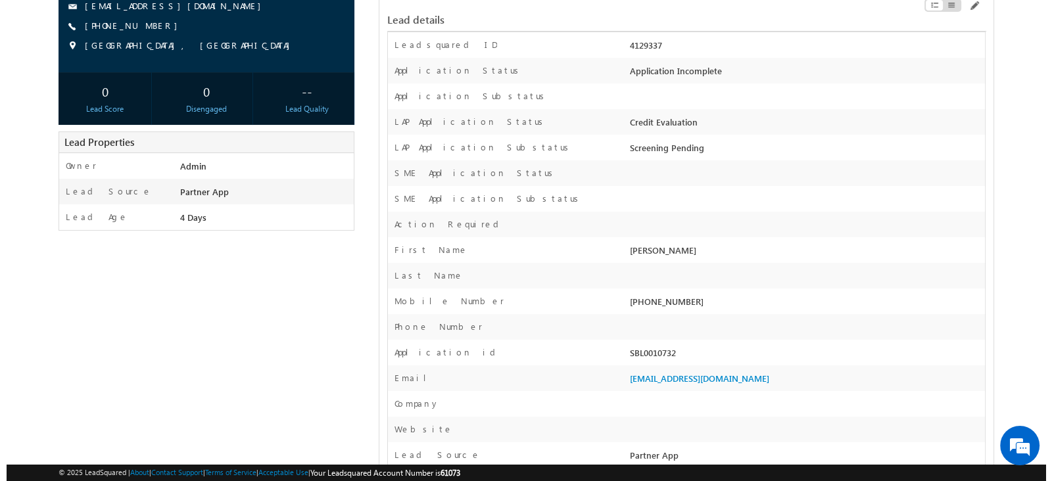
scroll to position [0, 0]
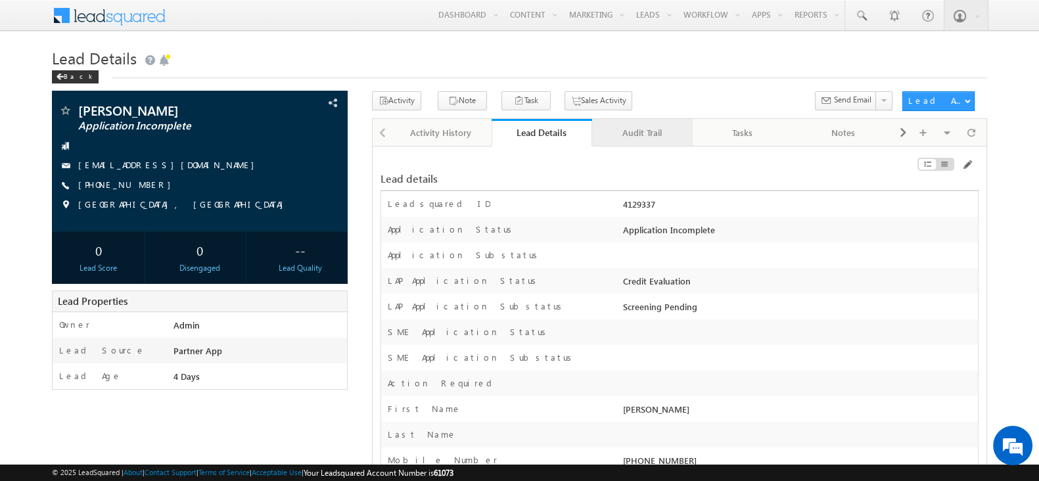
click at [679, 134] on div "Audit Trail" at bounding box center [642, 133] width 78 height 16
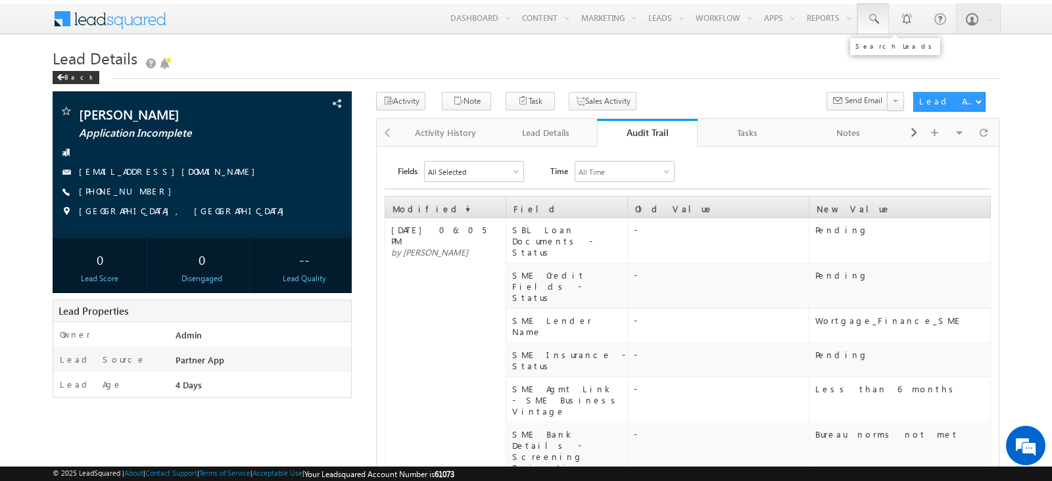
click at [869, 14] on span at bounding box center [872, 18] width 13 height 13
click at [913, 51] on input "text" at bounding box center [950, 51] width 178 height 16
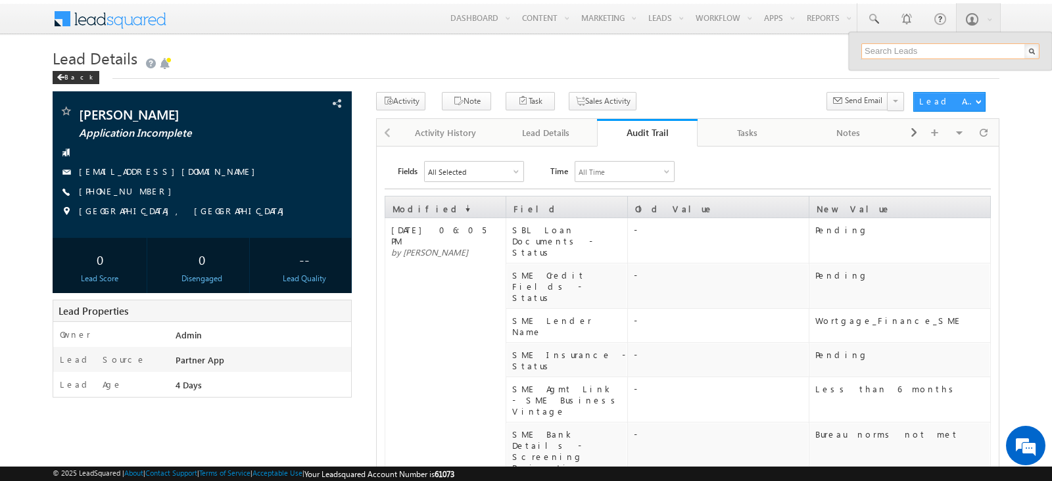
paste input "SBL0010723"
type input "SBL0010723"
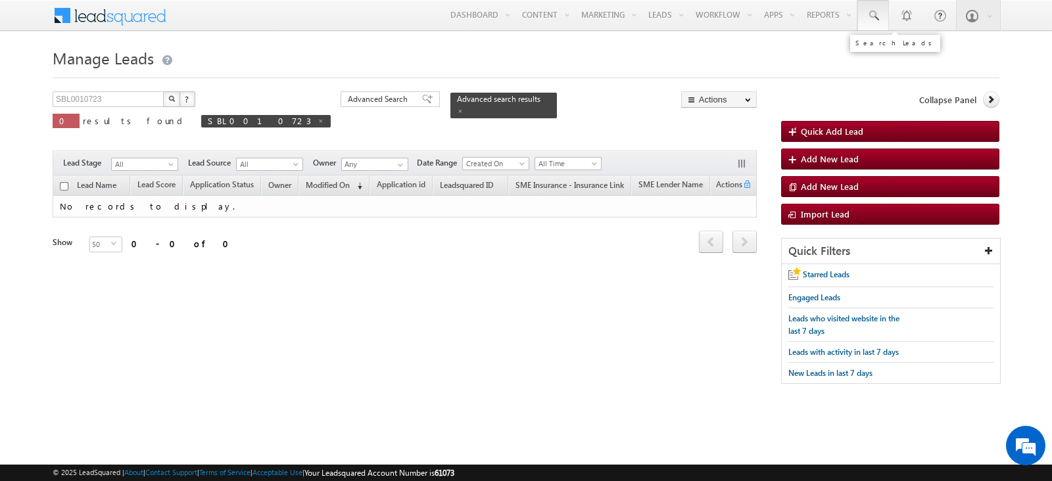
click at [871, 24] on link at bounding box center [873, 15] width 32 height 30
click at [904, 55] on input "text" at bounding box center [950, 51] width 178 height 16
paste input "SBL0010723"
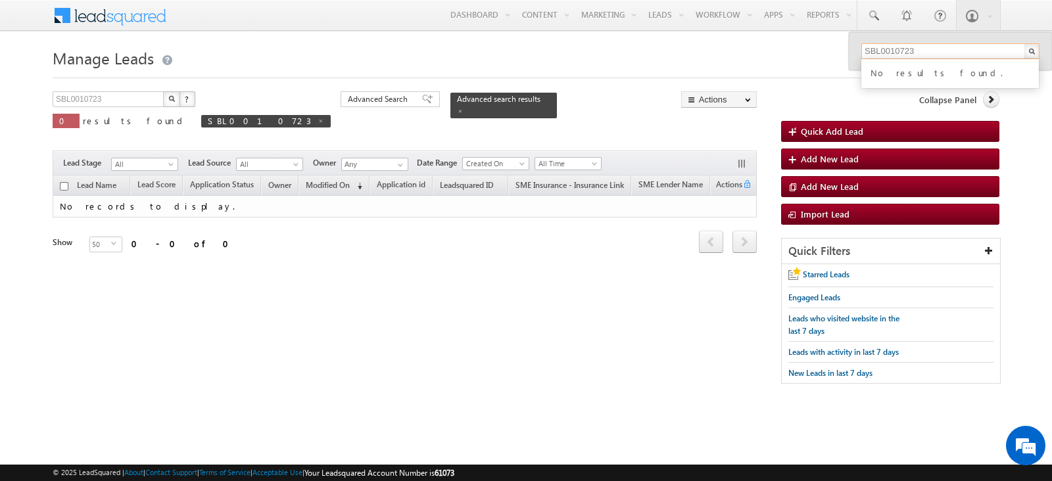
type input "SBL0010723"
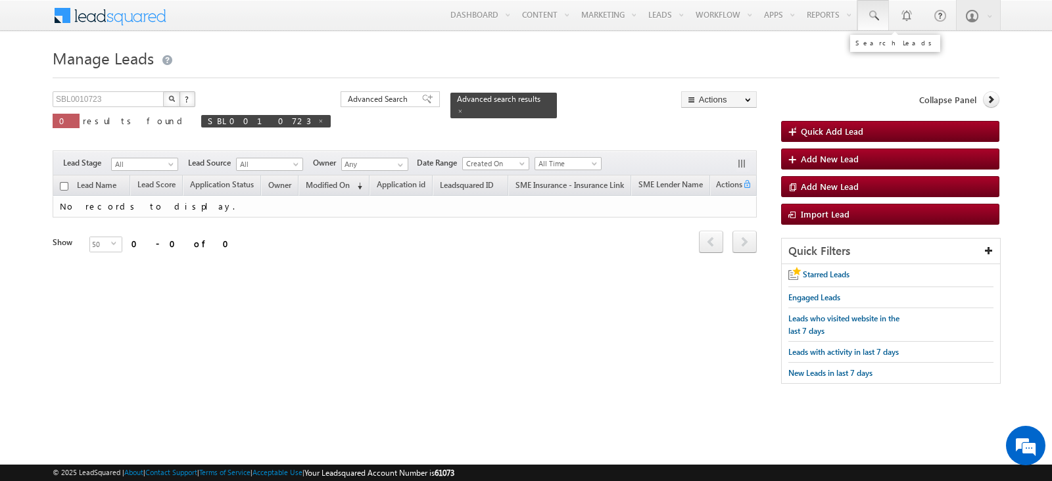
click at [870, 14] on span at bounding box center [872, 15] width 13 height 13
click at [908, 45] on input "text" at bounding box center [950, 51] width 178 height 16
paste input "SBL0010723"
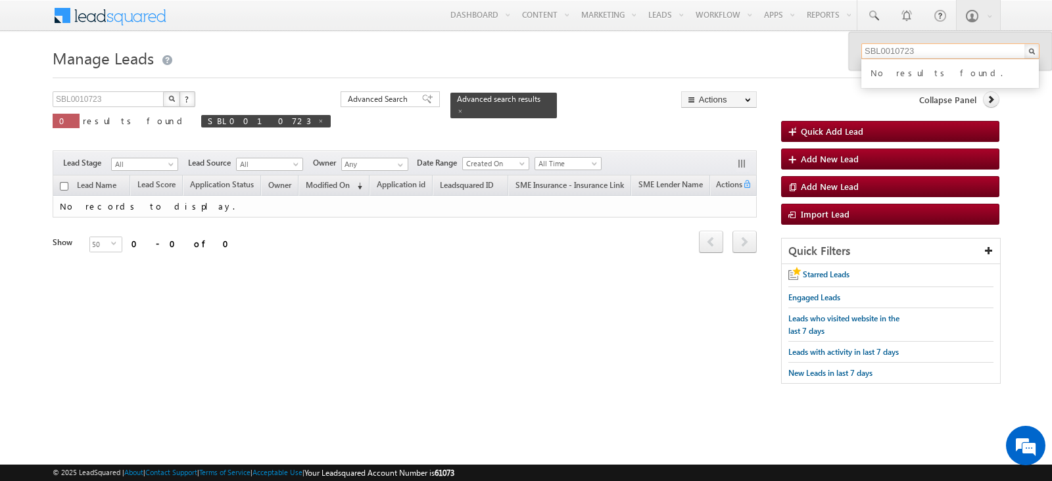
type input "SBL0010723"
